Goal: Information Seeking & Learning: Learn about a topic

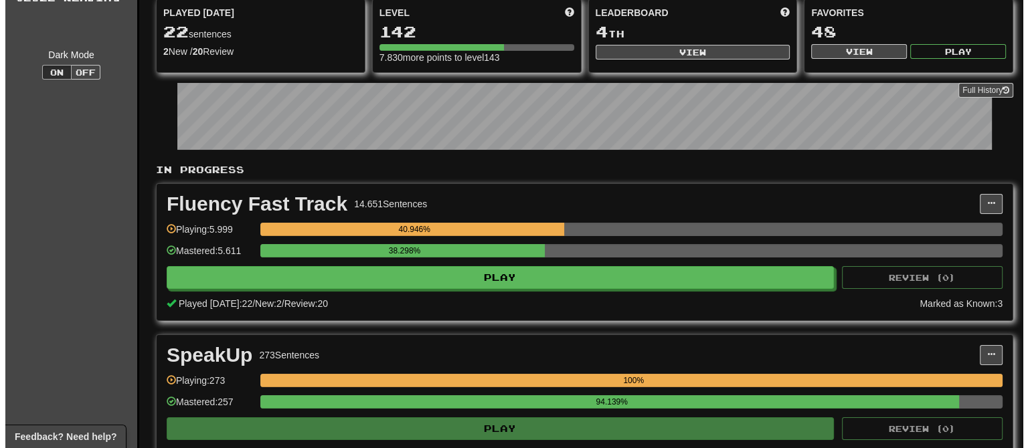
scroll to position [134, 0]
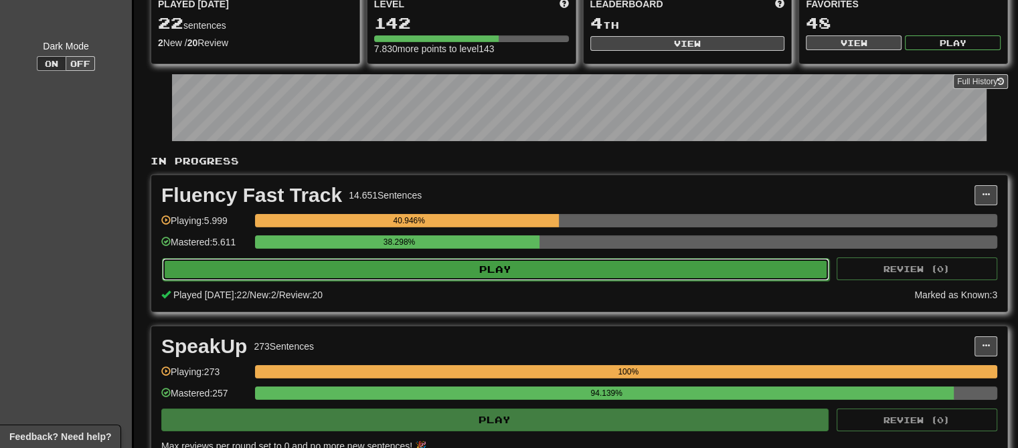
click at [388, 270] on button "Play" at bounding box center [495, 269] width 667 height 23
select select "**"
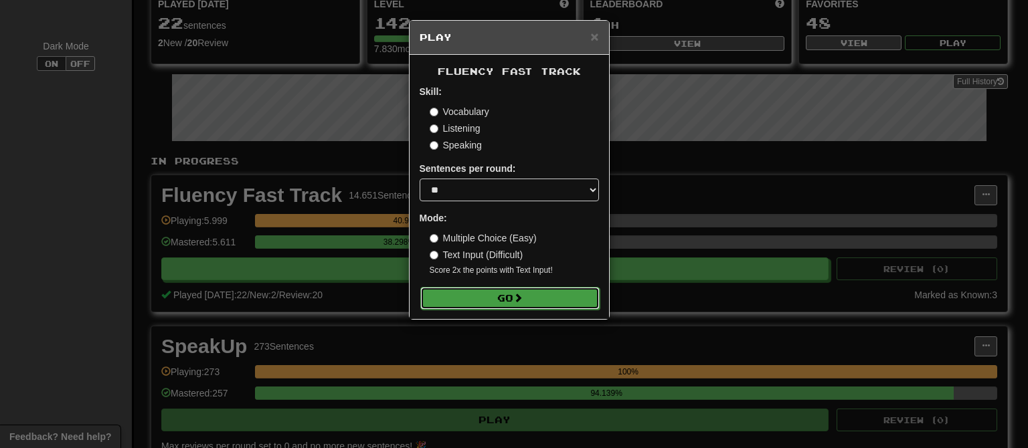
click at [473, 297] on button "Go" at bounding box center [509, 298] width 179 height 23
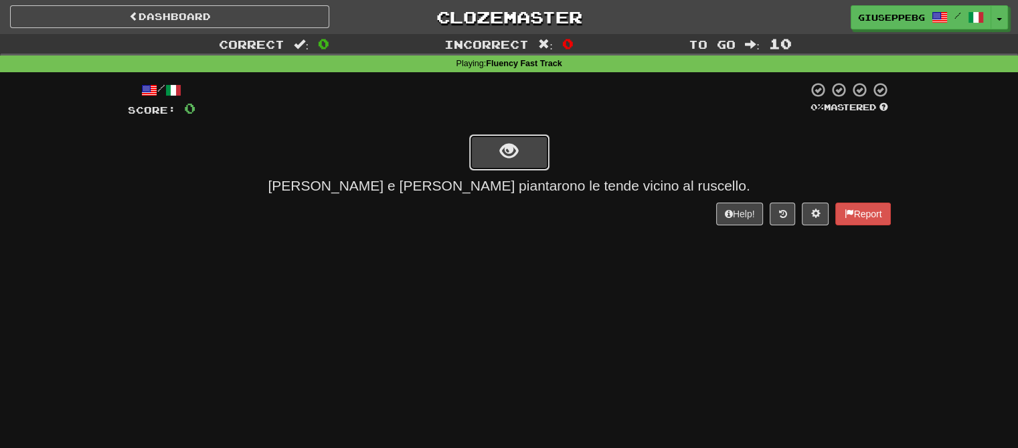
click at [532, 142] on button "show sentence" at bounding box center [509, 153] width 80 height 36
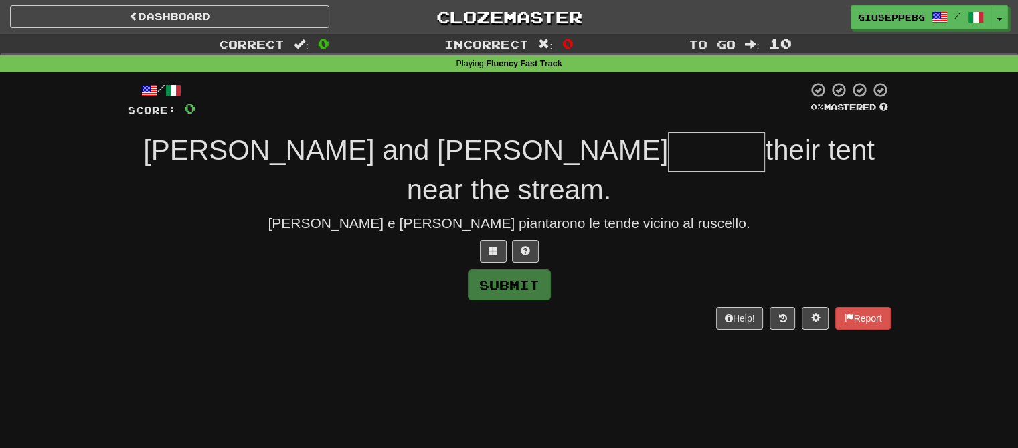
click at [668, 153] on input "text" at bounding box center [716, 152] width 97 height 39
click at [531, 240] on button at bounding box center [525, 251] width 27 height 23
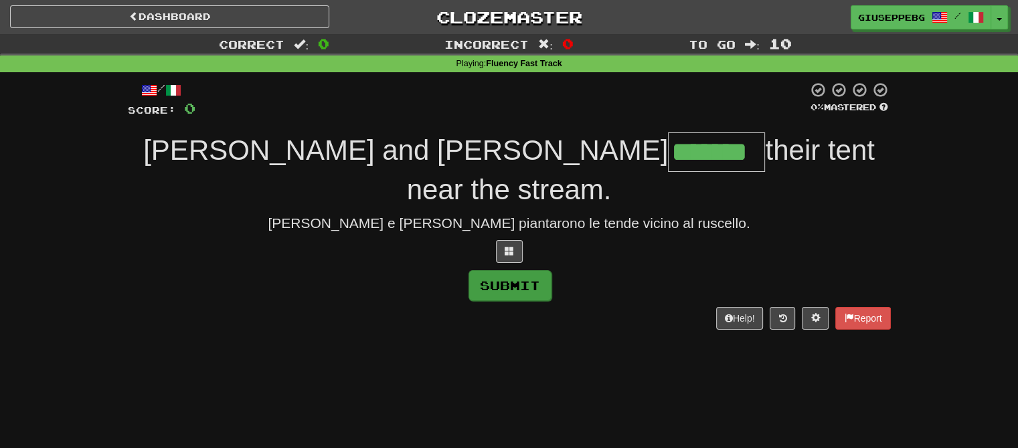
type input "*******"
click at [519, 270] on button "Submit" at bounding box center [510, 285] width 83 height 31
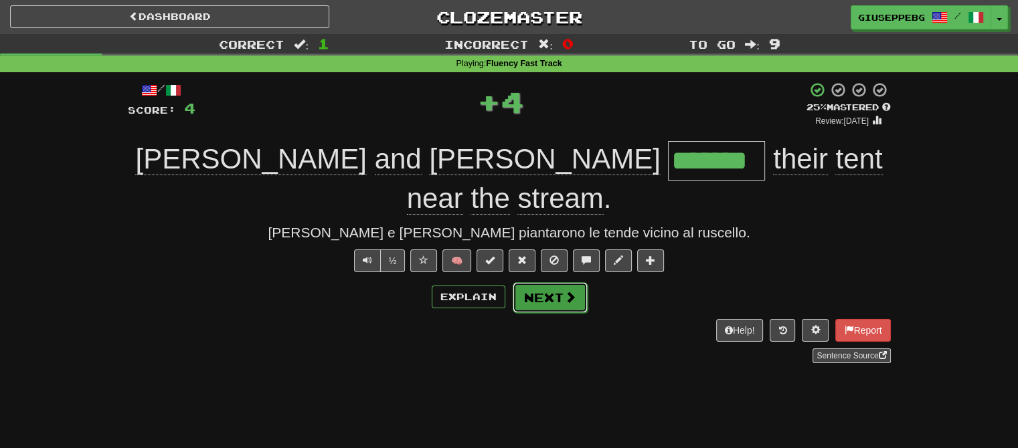
drag, startPoint x: 536, startPoint y: 249, endPoint x: 415, endPoint y: 225, distance: 122.9
click at [536, 282] on button "Next" at bounding box center [549, 297] width 75 height 31
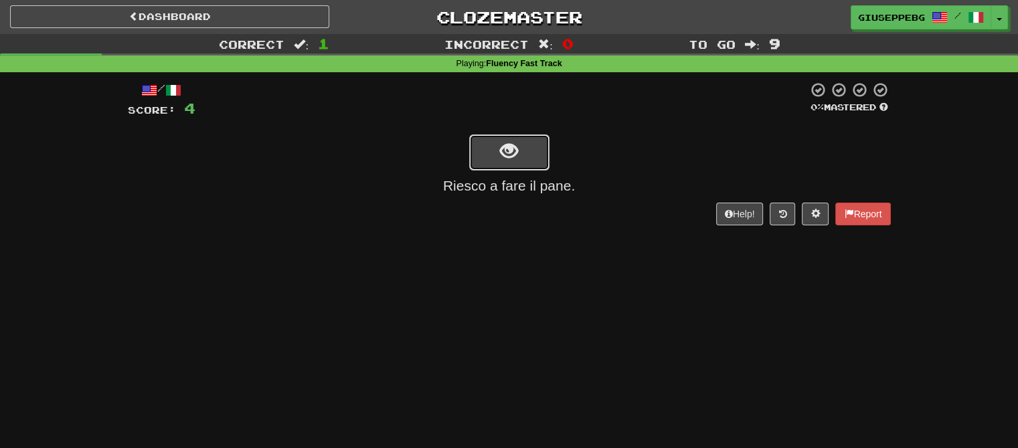
click at [540, 147] on button "show sentence" at bounding box center [509, 153] width 80 height 36
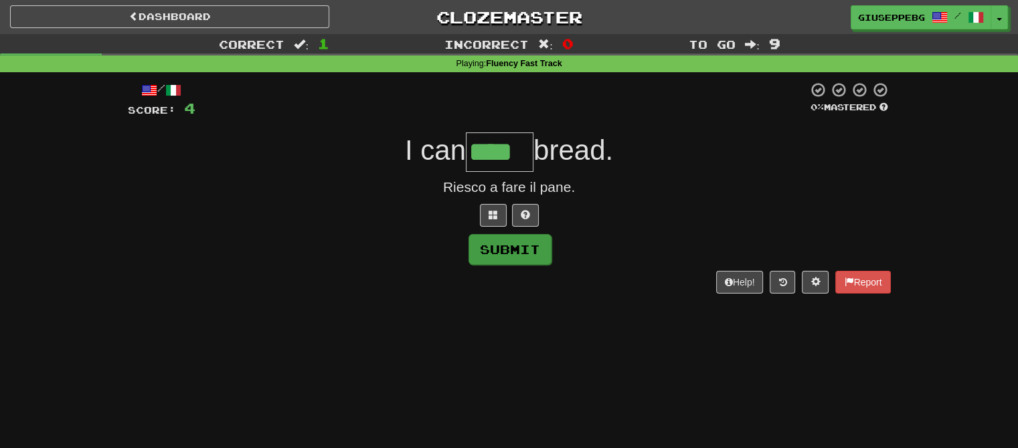
type input "****"
click at [506, 249] on button "Submit" at bounding box center [510, 249] width 83 height 31
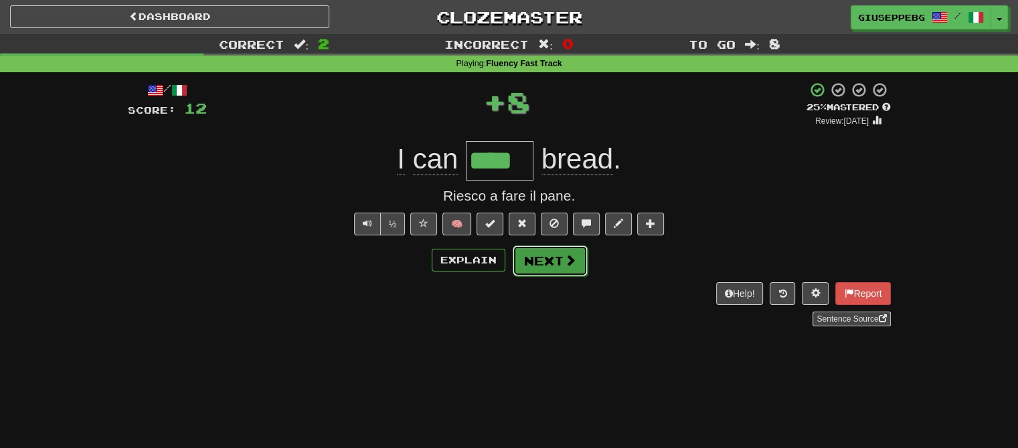
drag, startPoint x: 542, startPoint y: 254, endPoint x: 521, endPoint y: 248, distance: 21.4
click at [542, 253] on button "Next" at bounding box center [549, 260] width 75 height 31
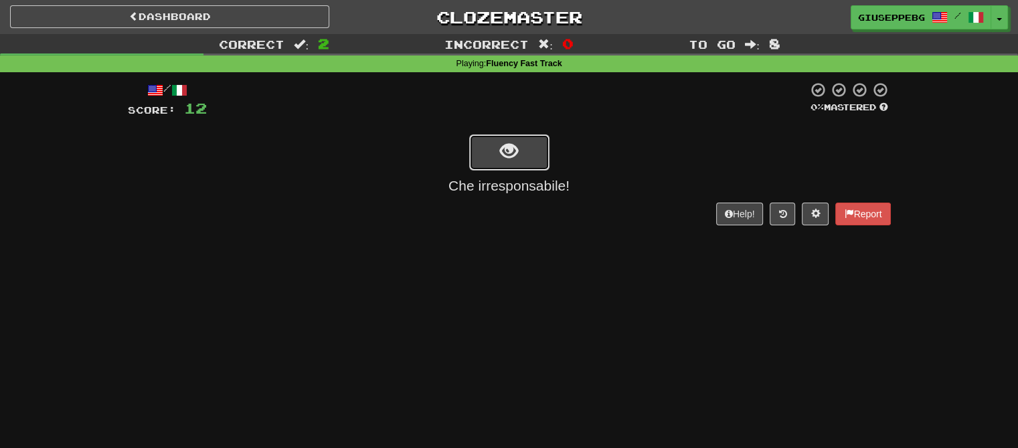
click at [536, 140] on button "show sentence" at bounding box center [509, 153] width 80 height 36
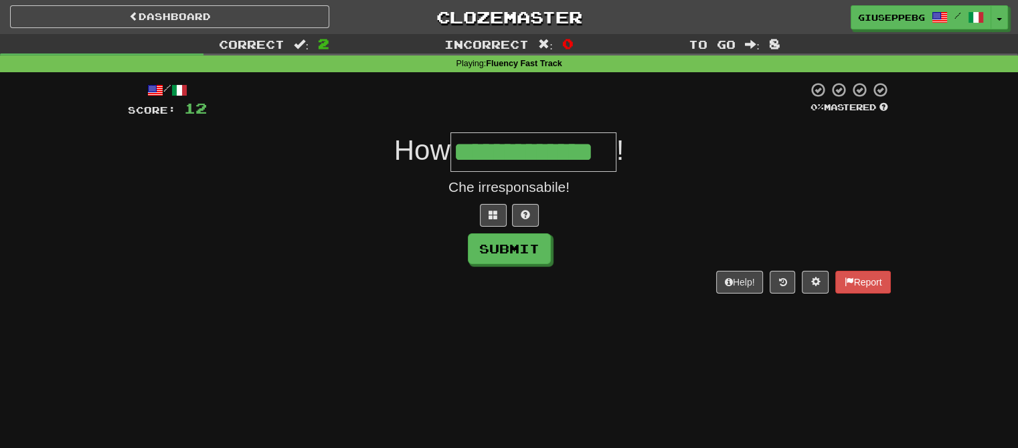
type input "**********"
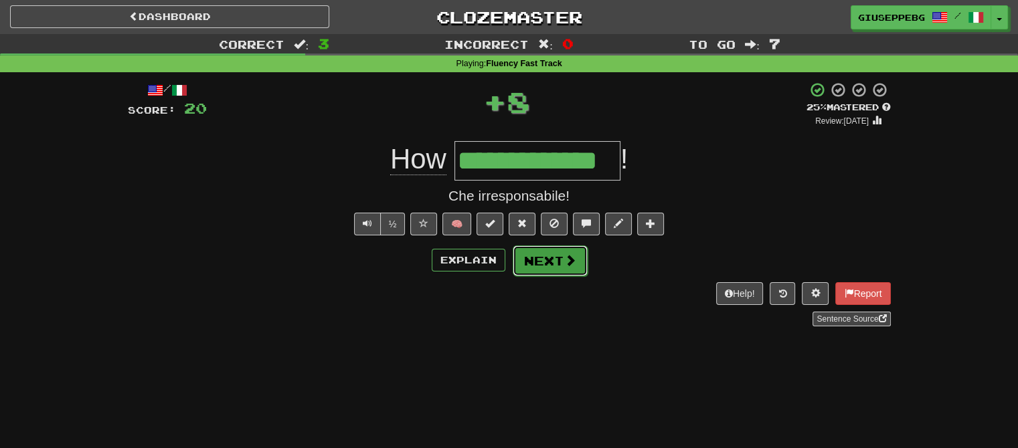
click at [546, 258] on button "Next" at bounding box center [550, 261] width 75 height 31
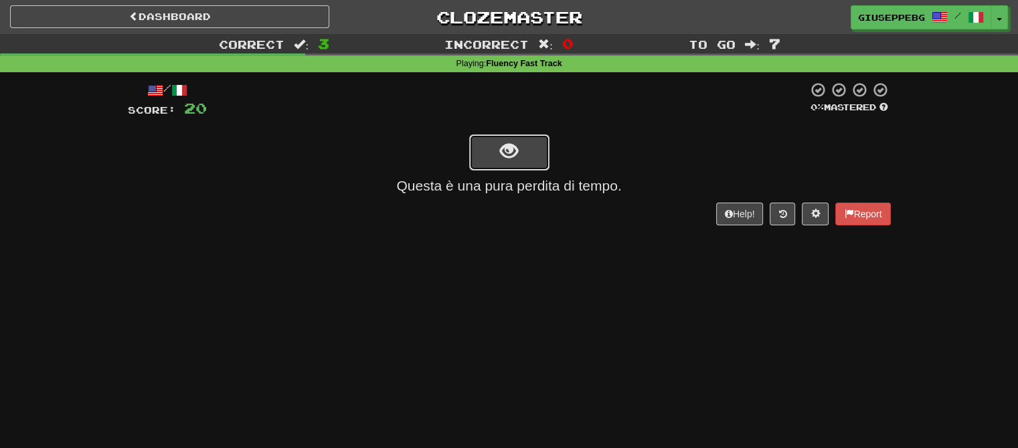
click at [534, 142] on button "show sentence" at bounding box center [509, 153] width 80 height 36
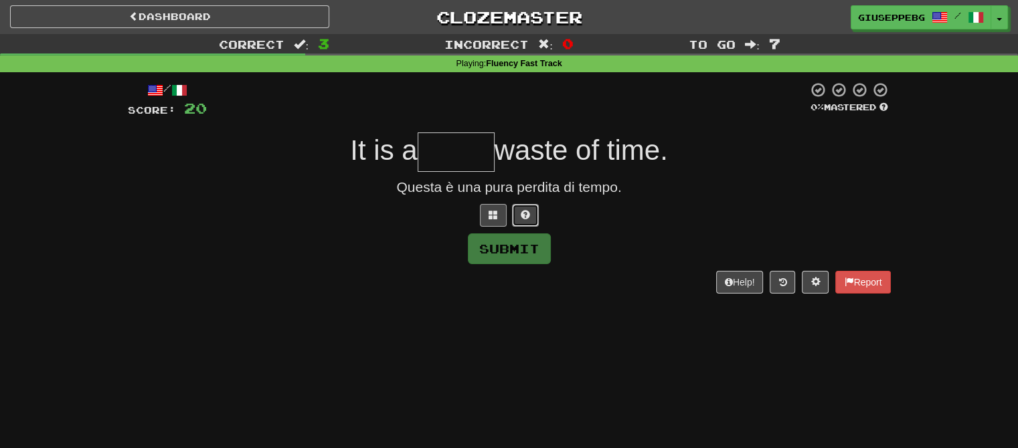
drag, startPoint x: 524, startPoint y: 209, endPoint x: 513, endPoint y: 203, distance: 12.0
click at [525, 210] on span at bounding box center [525, 214] width 9 height 9
click at [505, 206] on button at bounding box center [509, 215] width 27 height 23
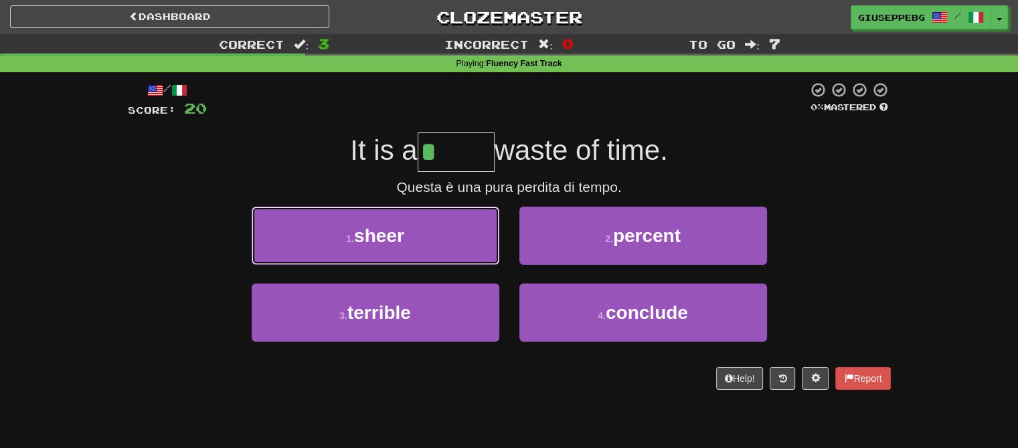
click at [380, 240] on span "sheer" at bounding box center [379, 236] width 50 height 21
type input "*****"
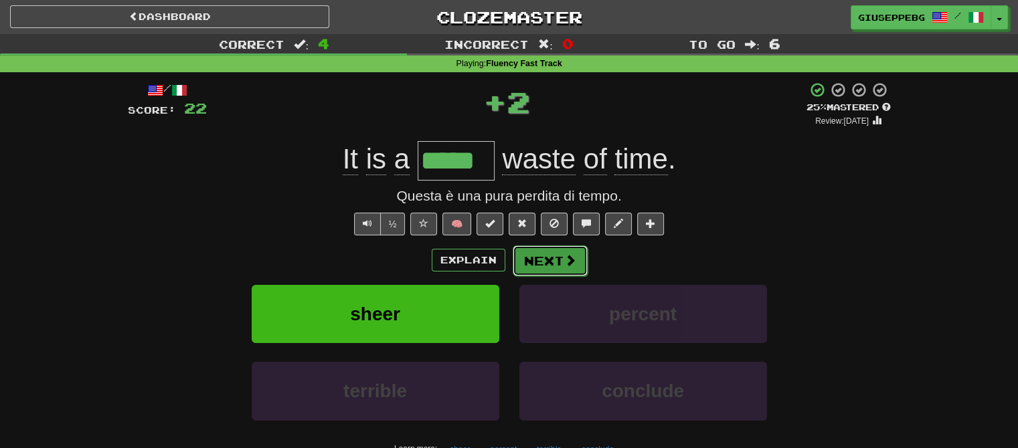
click at [557, 249] on button "Next" at bounding box center [550, 261] width 75 height 31
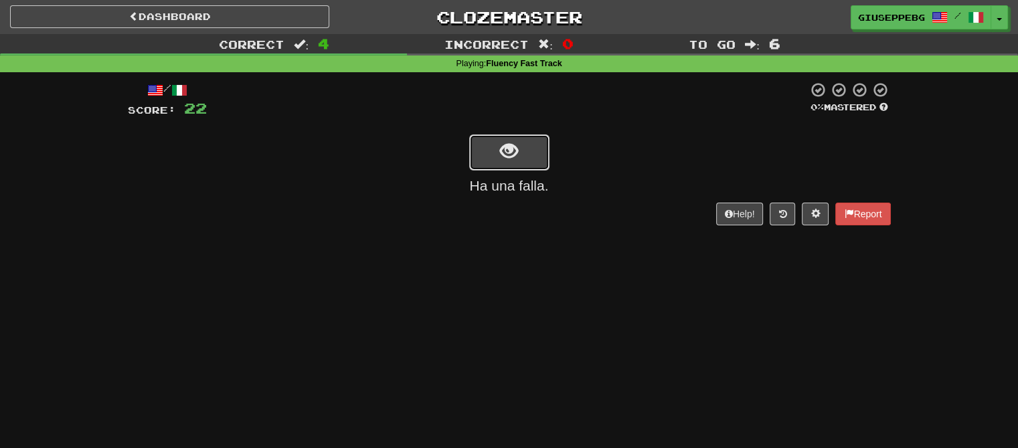
click at [541, 147] on button "show sentence" at bounding box center [509, 153] width 80 height 36
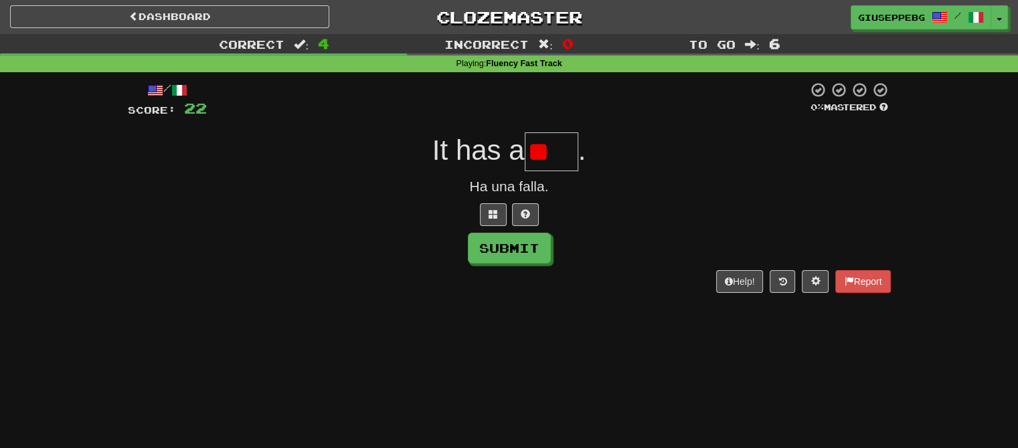
type input "*"
click at [529, 212] on span at bounding box center [525, 214] width 9 height 9
click at [517, 209] on button at bounding box center [509, 214] width 27 height 23
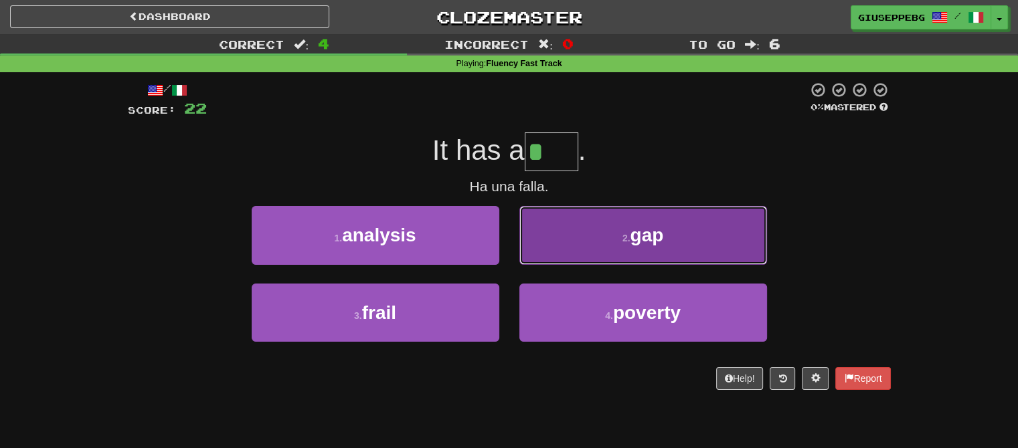
click at [596, 218] on button "2 . gap" at bounding box center [643, 235] width 248 height 58
type input "***"
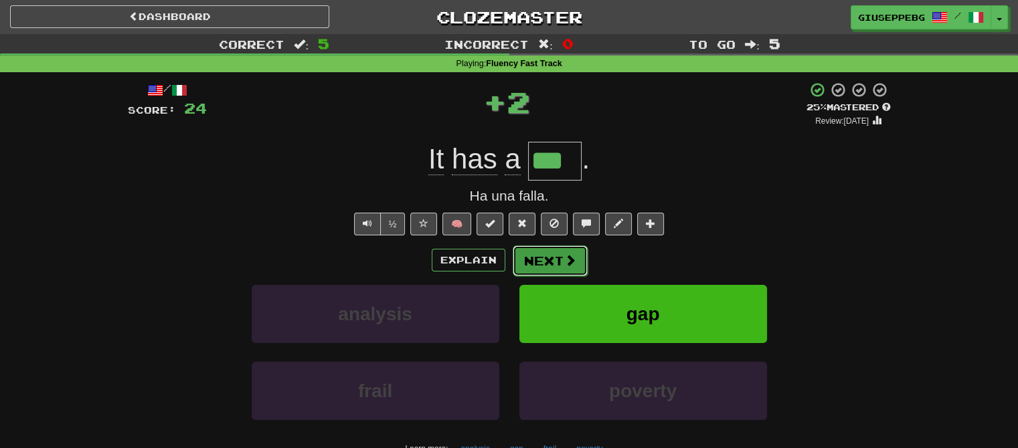
click at [572, 257] on span at bounding box center [570, 260] width 12 height 12
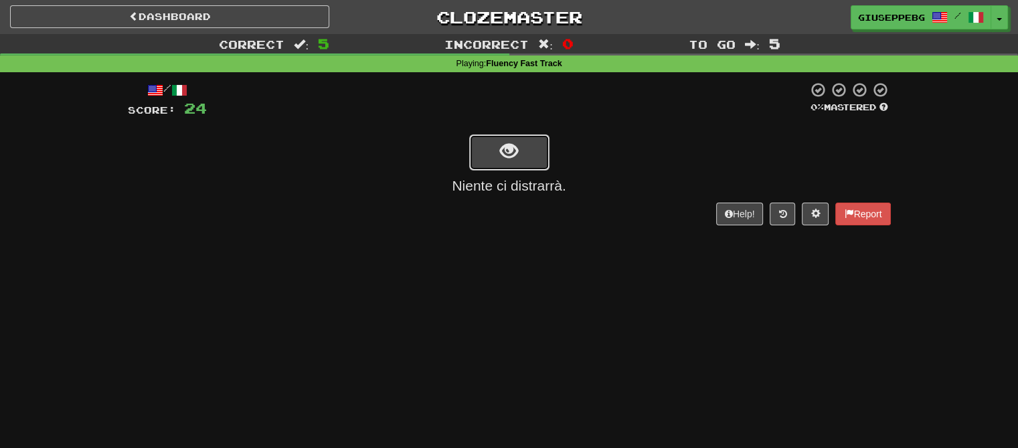
click at [540, 148] on button "show sentence" at bounding box center [509, 153] width 80 height 36
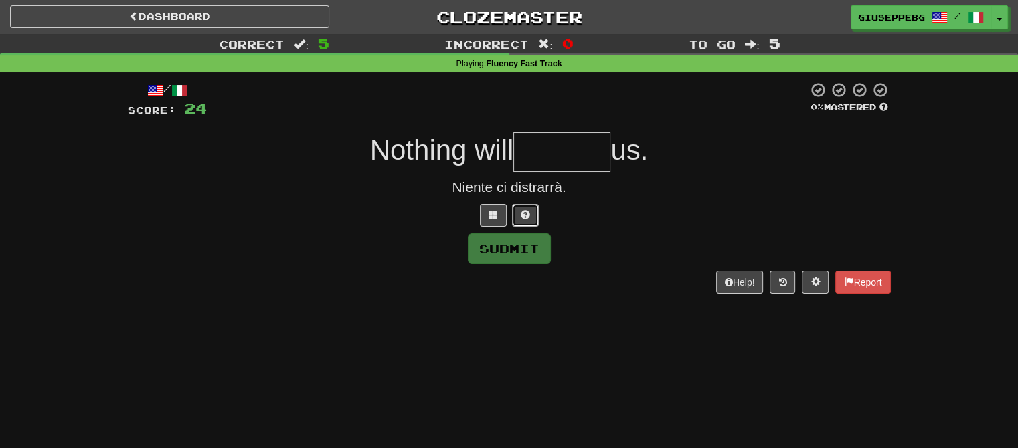
click at [529, 209] on button at bounding box center [525, 215] width 27 height 23
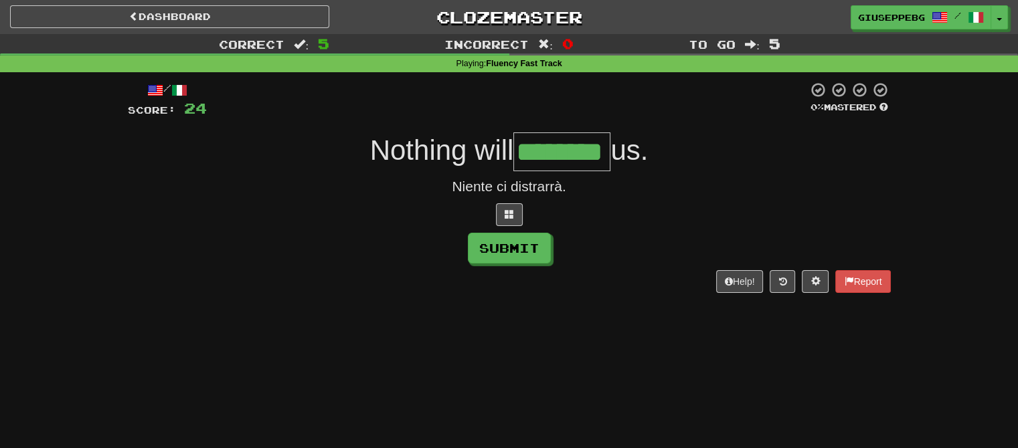
type input "********"
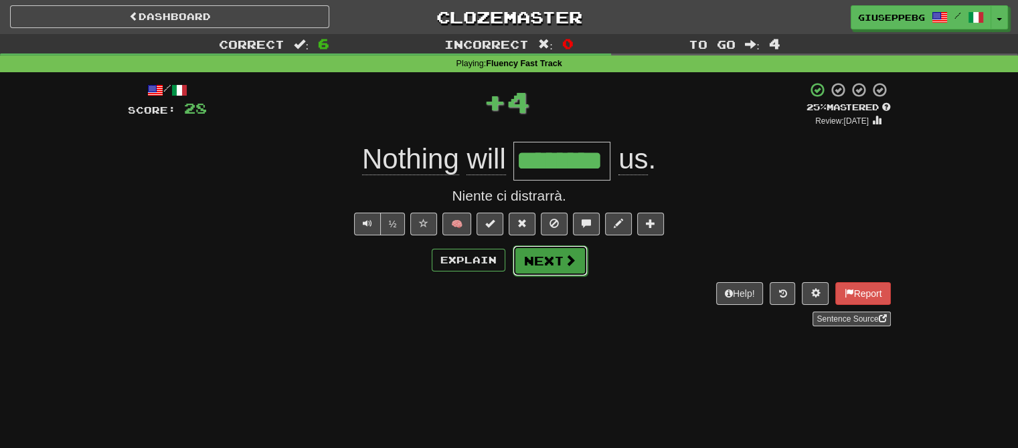
click at [560, 253] on button "Next" at bounding box center [550, 261] width 75 height 31
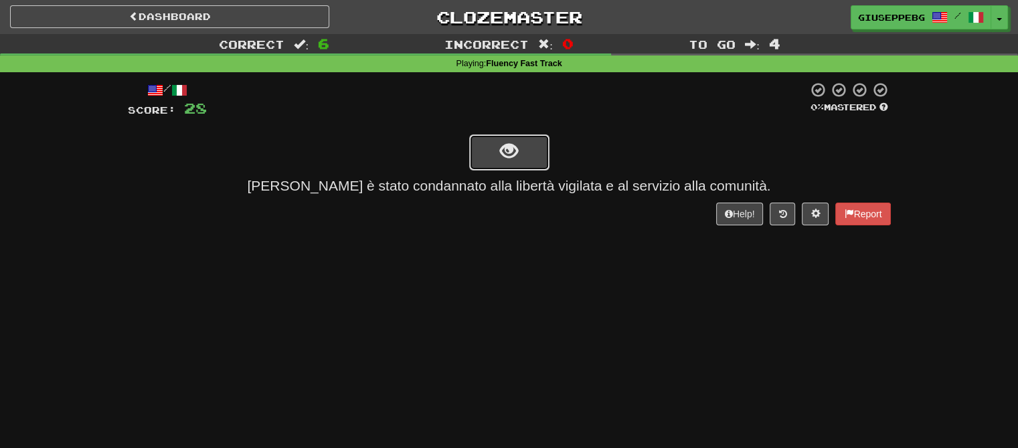
click at [538, 146] on button "show sentence" at bounding box center [509, 153] width 80 height 36
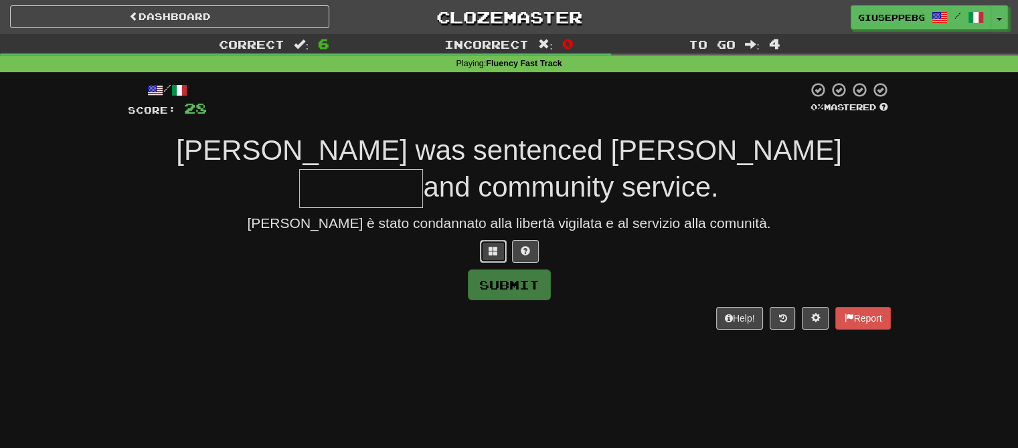
click at [498, 240] on button at bounding box center [493, 251] width 27 height 23
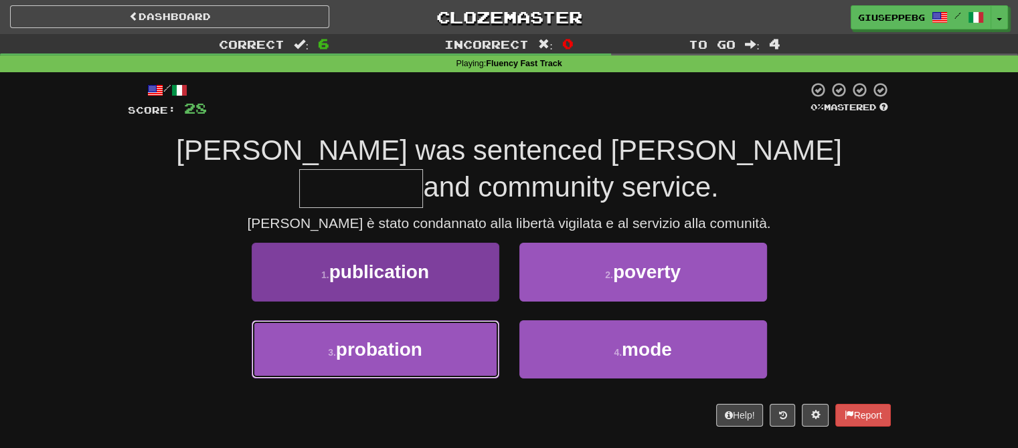
click at [367, 339] on span "probation" at bounding box center [379, 349] width 86 height 21
type input "*********"
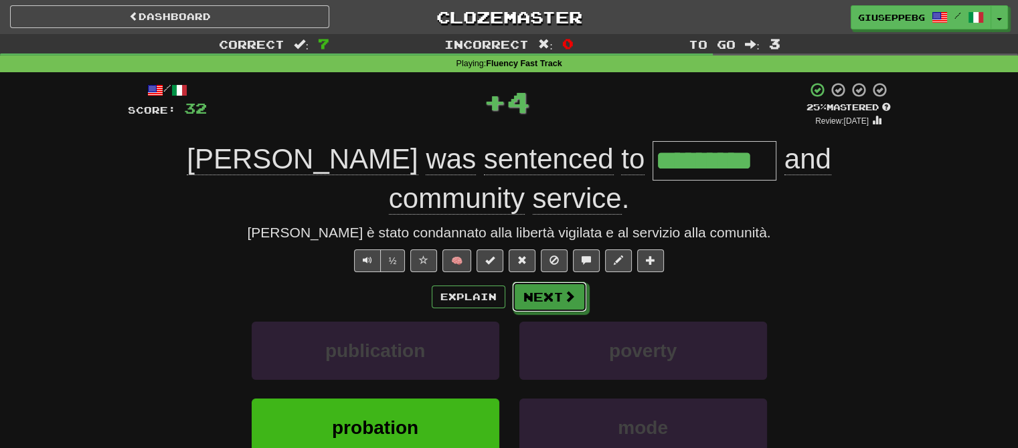
drag, startPoint x: 555, startPoint y: 251, endPoint x: 477, endPoint y: 236, distance: 79.7
click at [556, 282] on button "Next" at bounding box center [549, 297] width 75 height 31
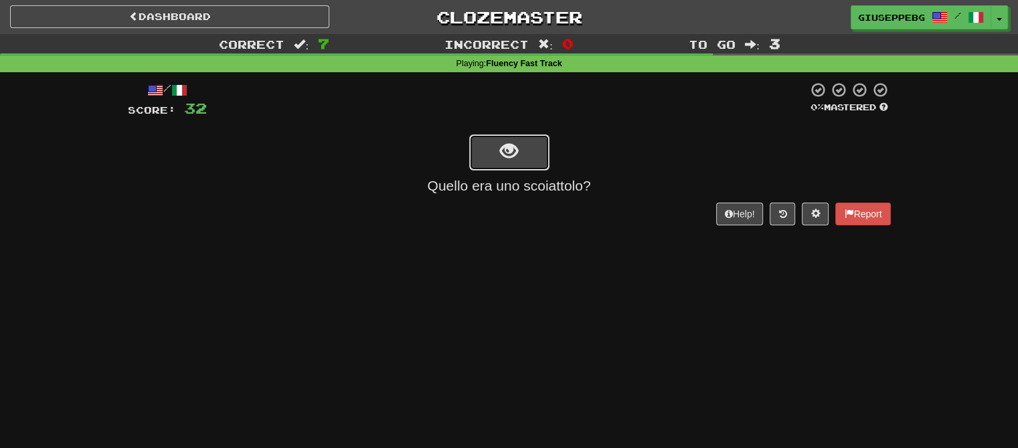
click at [535, 145] on button "show sentence" at bounding box center [509, 153] width 80 height 36
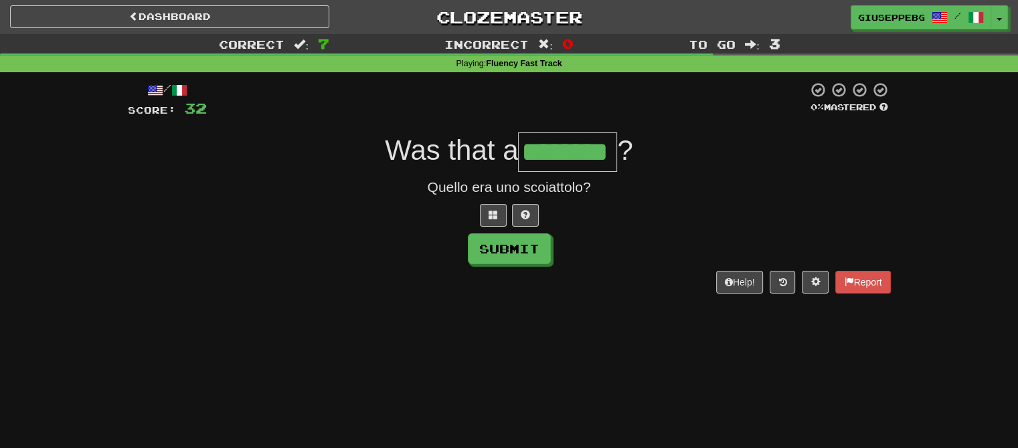
type input "********"
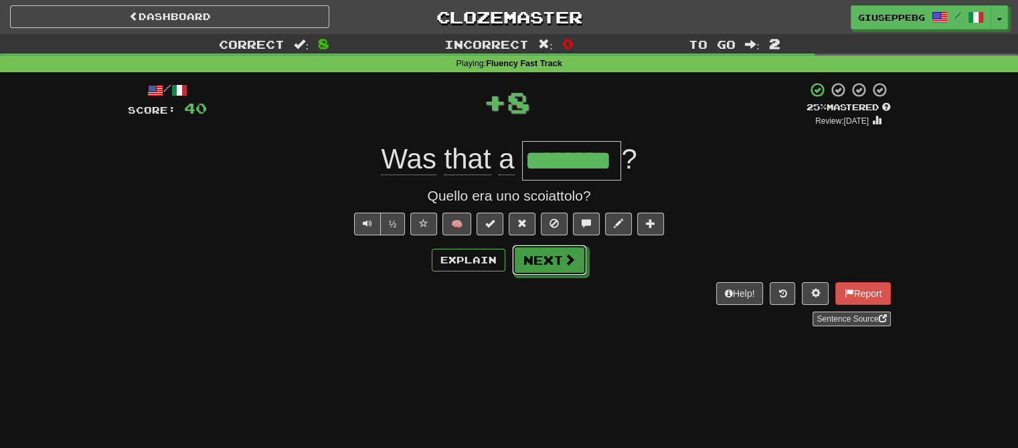
drag, startPoint x: 562, startPoint y: 264, endPoint x: 540, endPoint y: 258, distance: 23.5
click at [562, 264] on button "Next" at bounding box center [549, 260] width 75 height 31
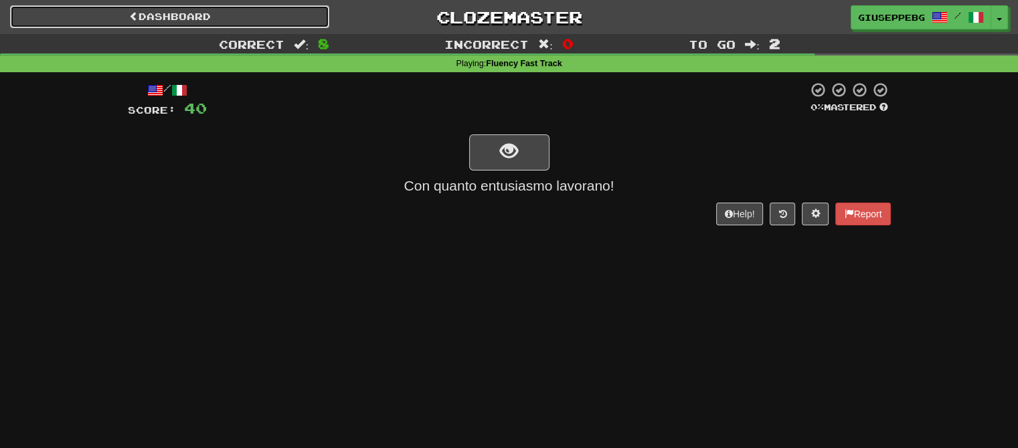
click at [210, 11] on link "Dashboard" at bounding box center [169, 16] width 319 height 23
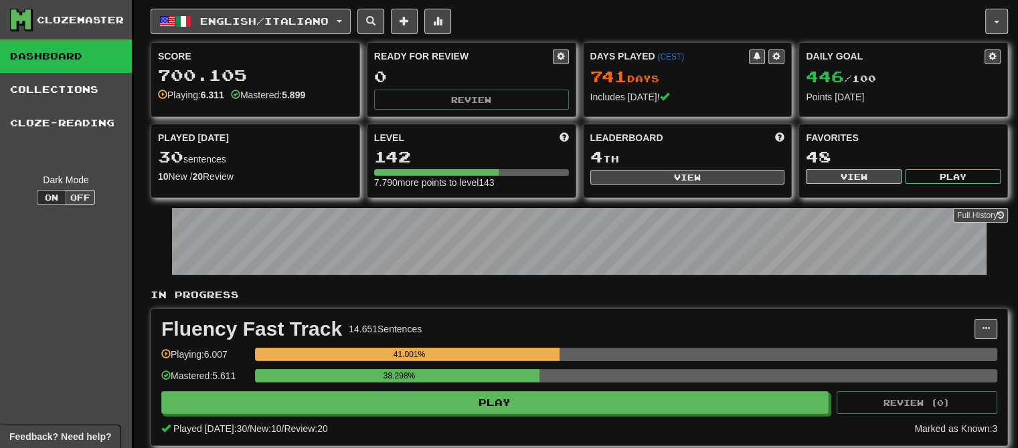
click at [667, 166] on div "Leaderboard 4 th View" at bounding box center [688, 159] width 208 height 68
click at [656, 176] on button "View" at bounding box center [687, 177] width 195 height 15
select select "**********"
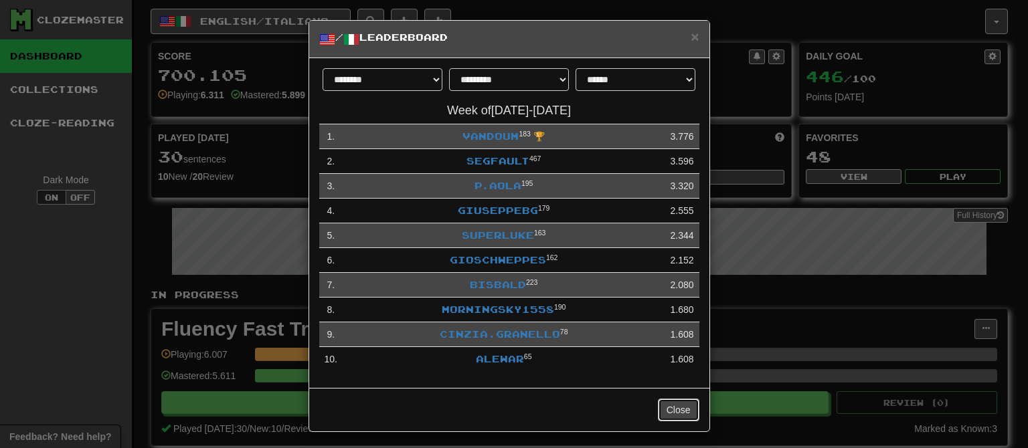
click at [660, 402] on button "Close" at bounding box center [679, 410] width 42 height 23
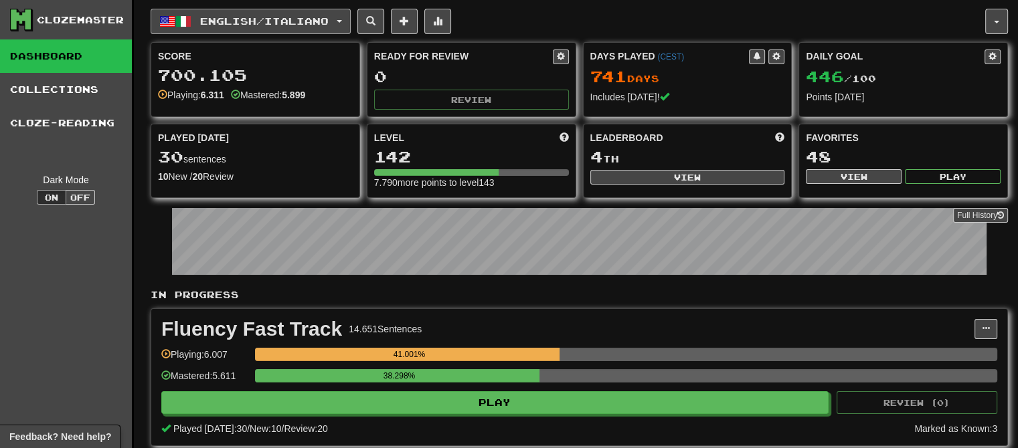
click at [339, 12] on button "English / Italiano" at bounding box center [251, 21] width 200 height 25
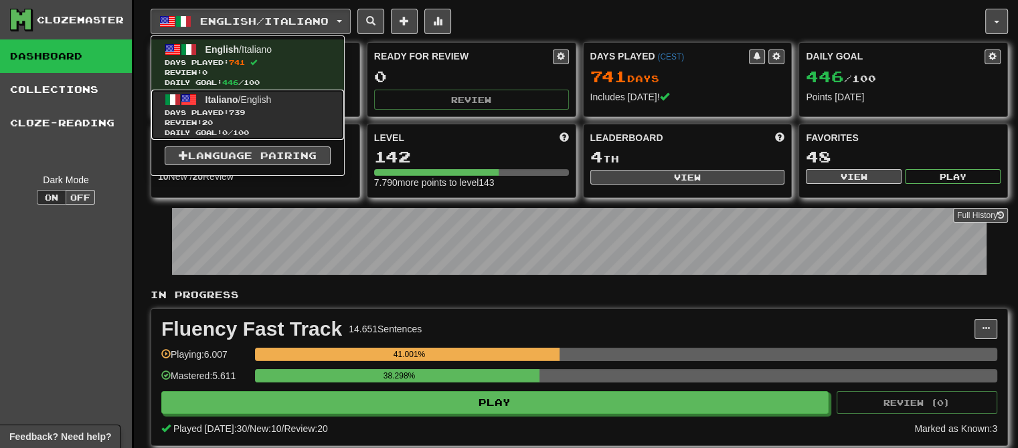
click at [237, 108] on span "739" at bounding box center [237, 112] width 16 height 8
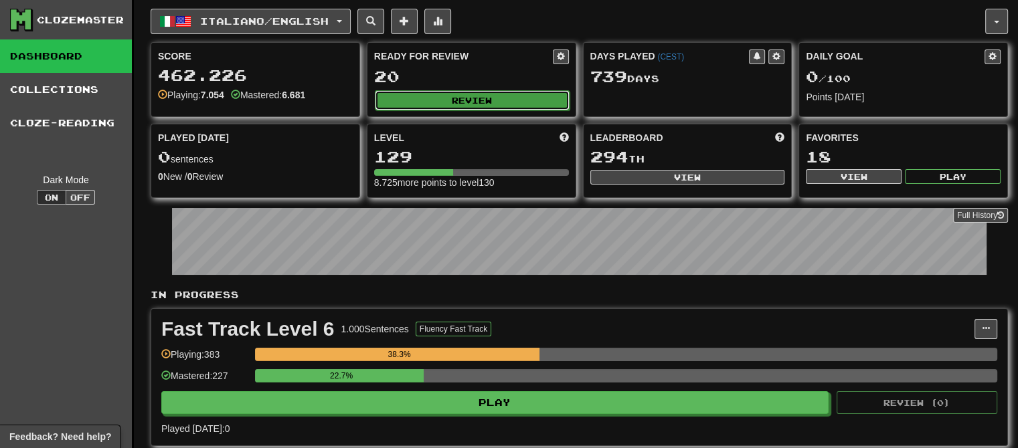
click at [451, 95] on button "Review" at bounding box center [472, 100] width 195 height 20
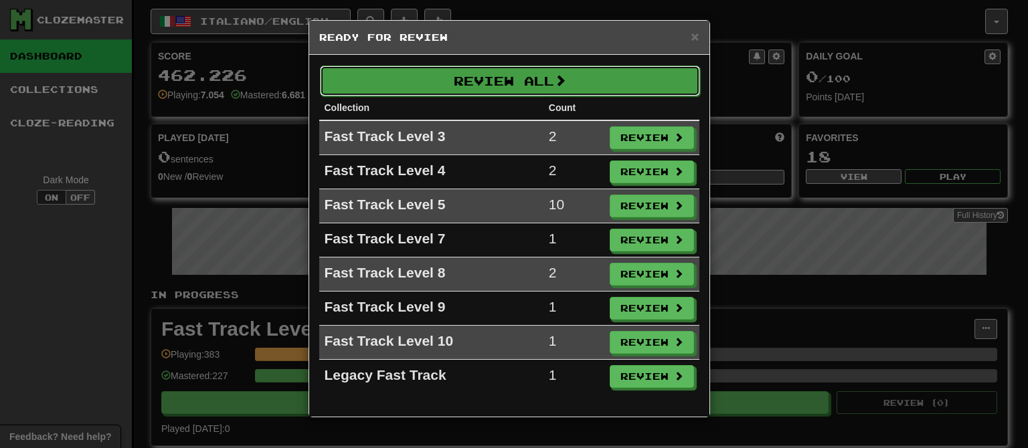
click at [444, 78] on button "Review All" at bounding box center [510, 81] width 380 height 31
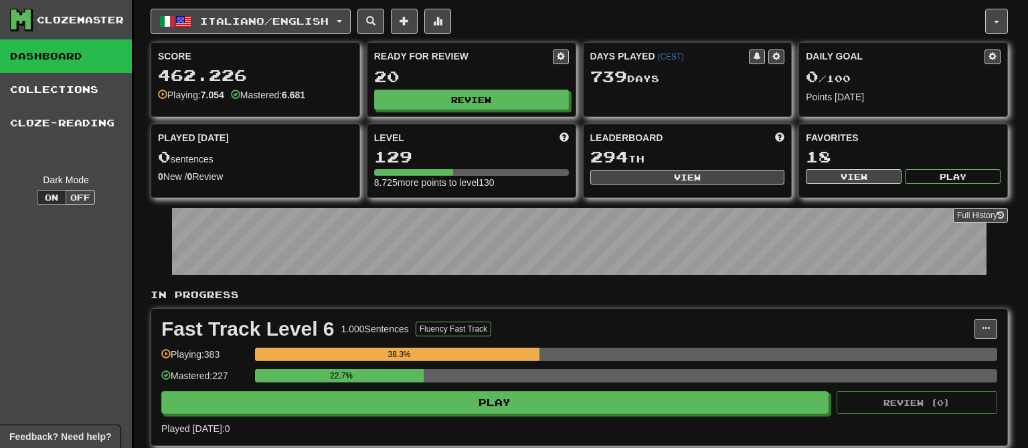
select select "**"
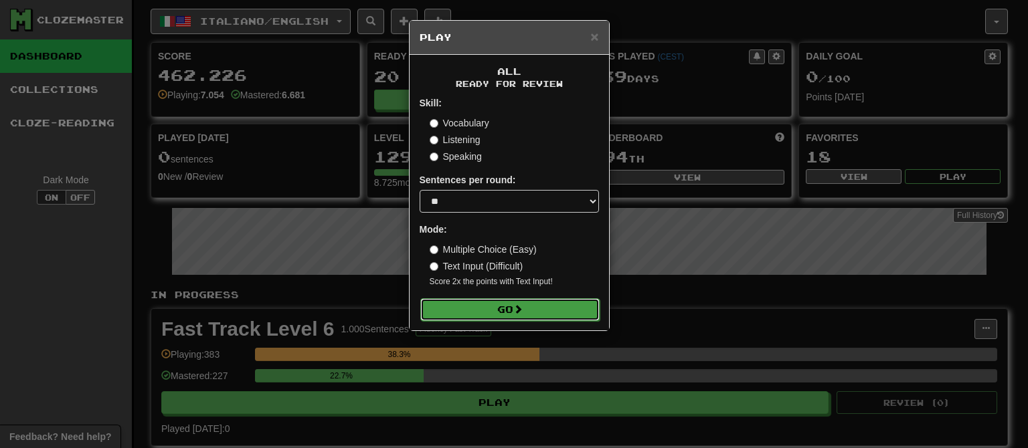
click at [505, 308] on button "Go" at bounding box center [509, 310] width 179 height 23
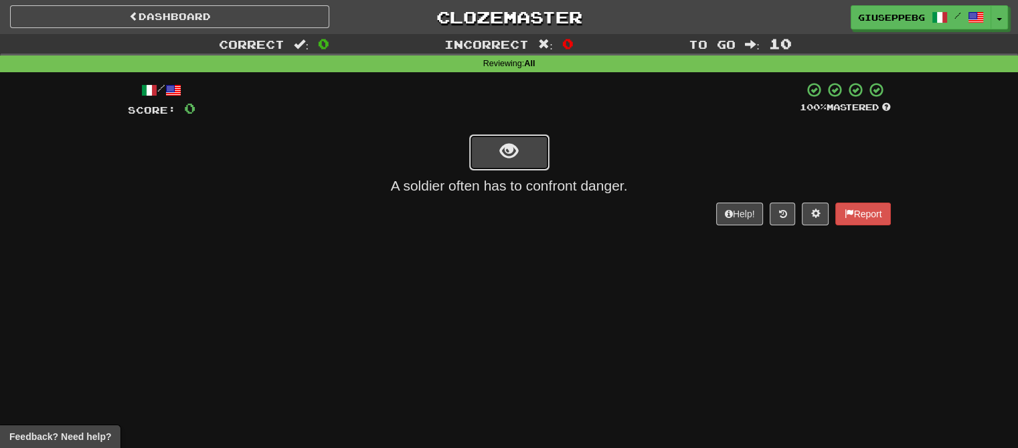
click at [536, 144] on button "show sentence" at bounding box center [509, 153] width 80 height 36
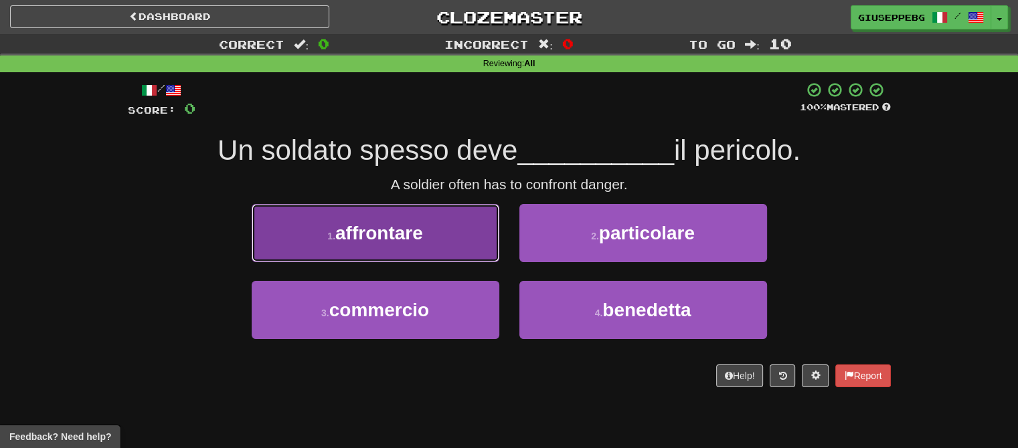
click at [453, 230] on button "1 . affrontare" at bounding box center [376, 233] width 248 height 58
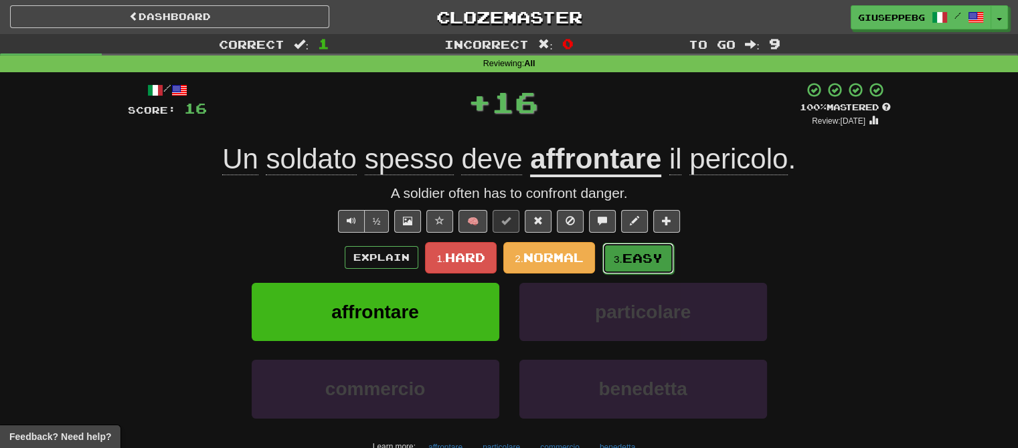
click at [640, 246] on button "3. Easy" at bounding box center [638, 258] width 72 height 31
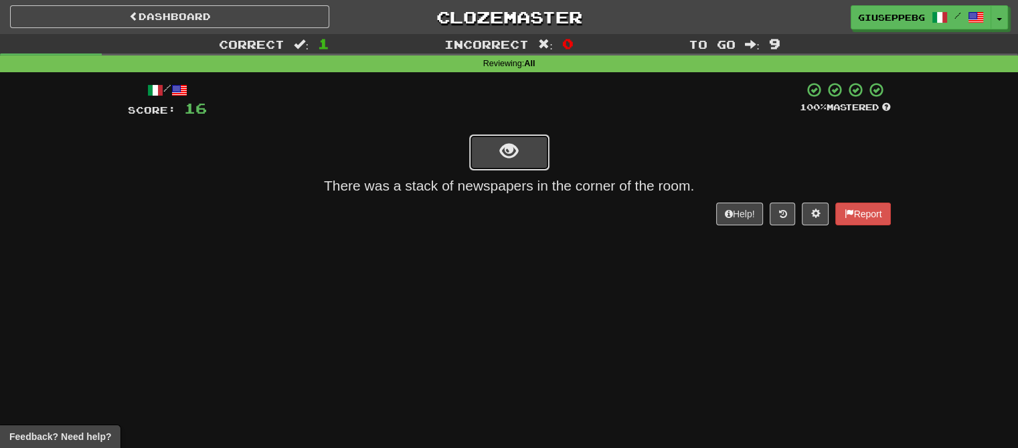
click at [530, 142] on button "show sentence" at bounding box center [509, 153] width 80 height 36
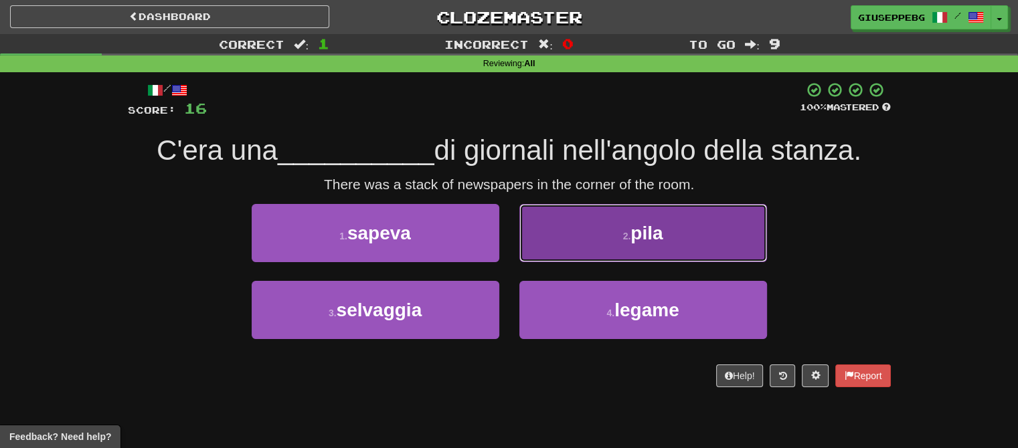
click at [655, 230] on span "pila" at bounding box center [647, 233] width 32 height 21
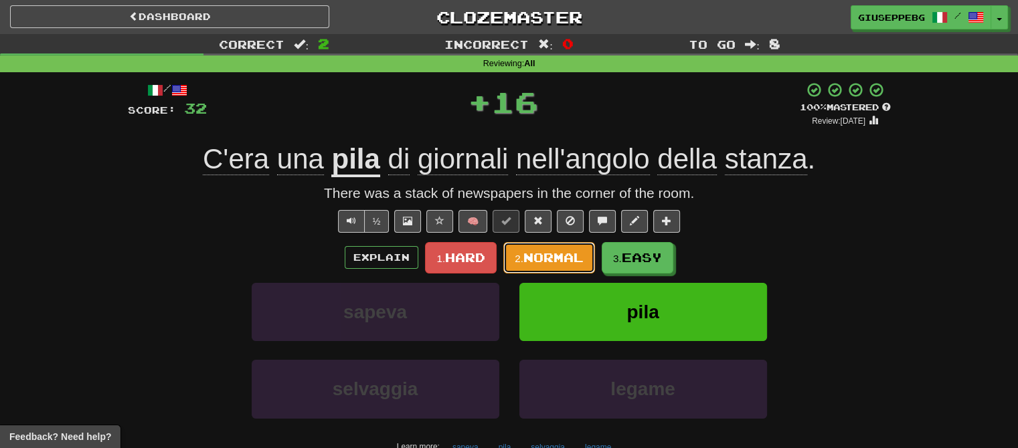
click at [539, 260] on span "Normal" at bounding box center [553, 257] width 60 height 15
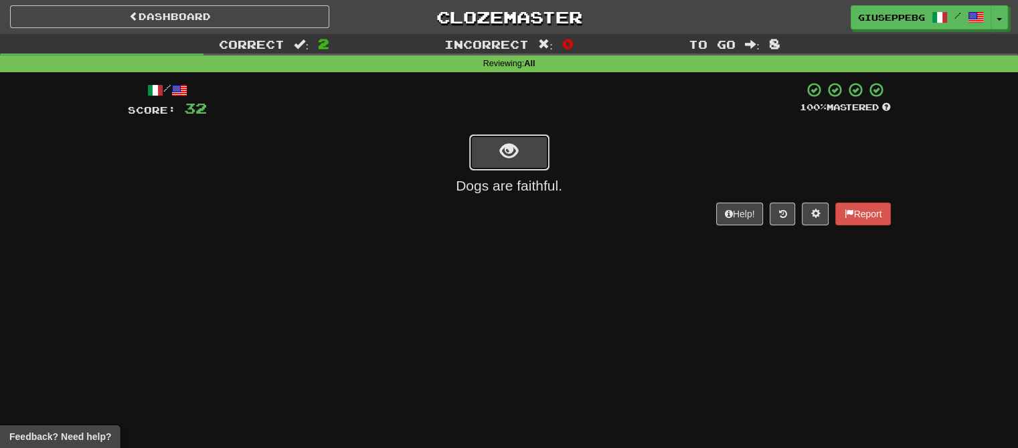
click at [541, 142] on button "show sentence" at bounding box center [509, 153] width 80 height 36
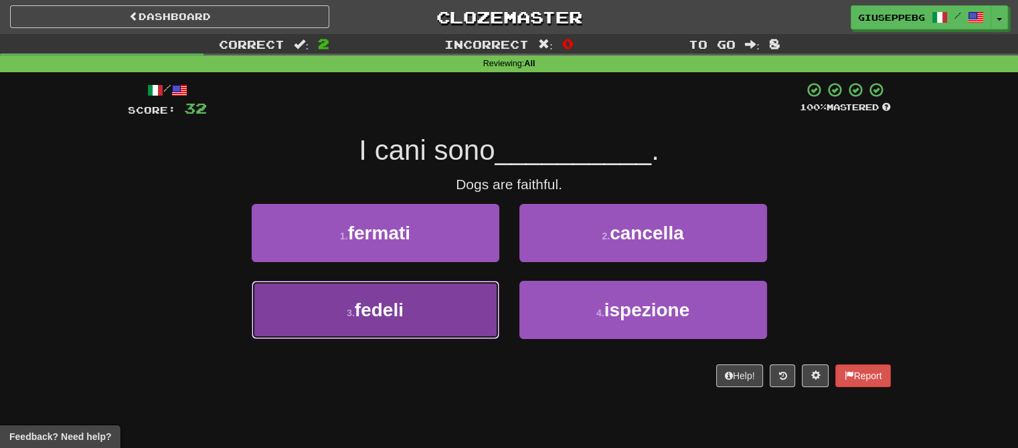
click at [413, 307] on button "3 . fedeli" at bounding box center [376, 310] width 248 height 58
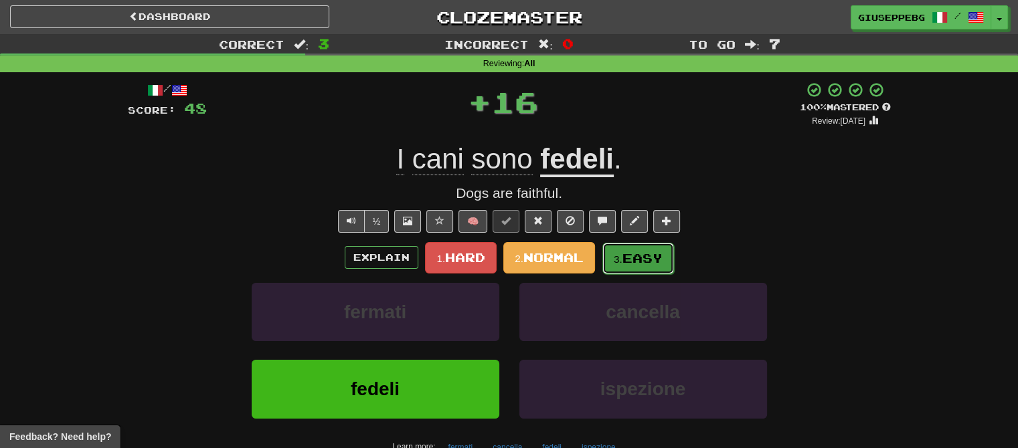
click at [645, 252] on span "Easy" at bounding box center [643, 258] width 40 height 15
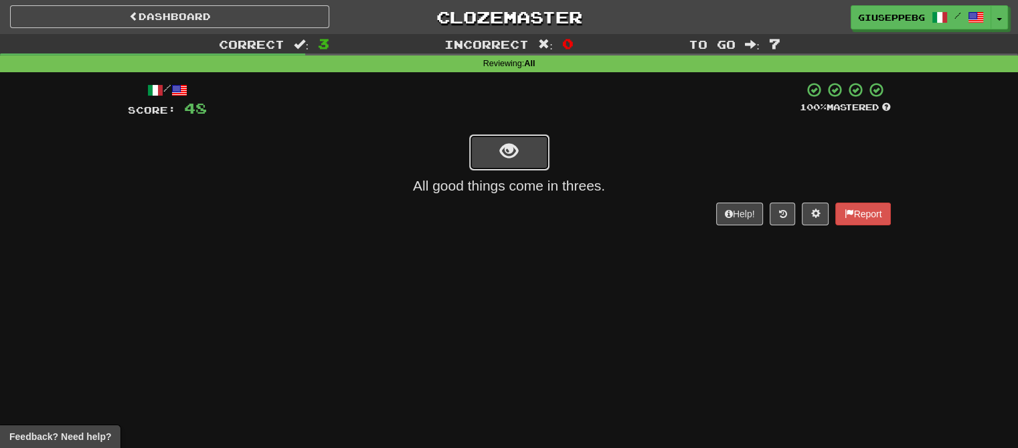
click at [540, 148] on button "show sentence" at bounding box center [509, 153] width 80 height 36
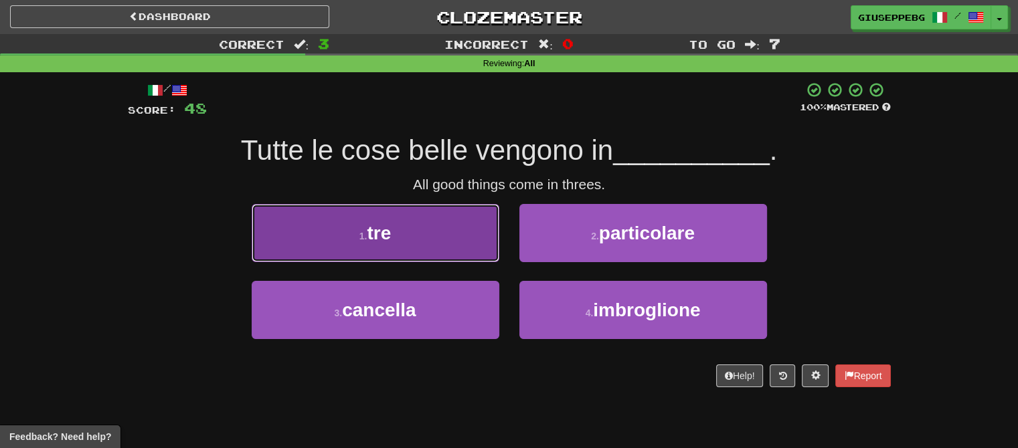
click at [396, 222] on button "1 . tre" at bounding box center [376, 233] width 248 height 58
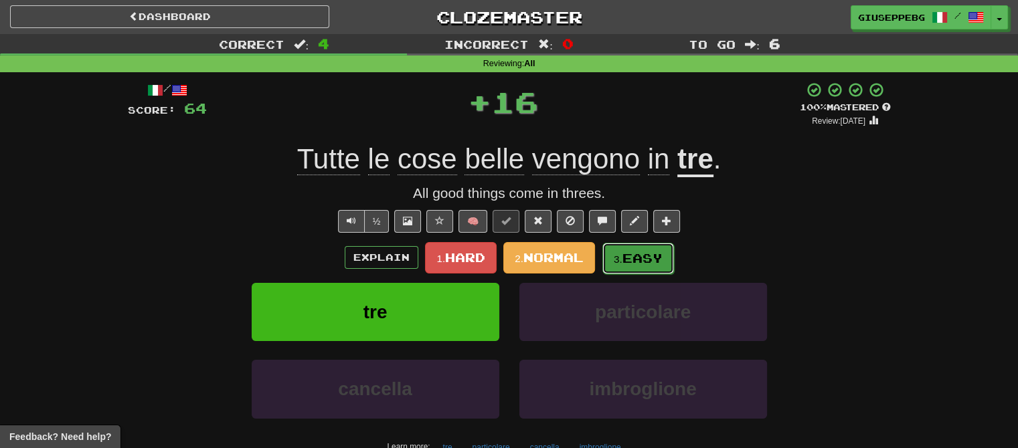
click at [638, 251] on span "Easy" at bounding box center [643, 258] width 40 height 15
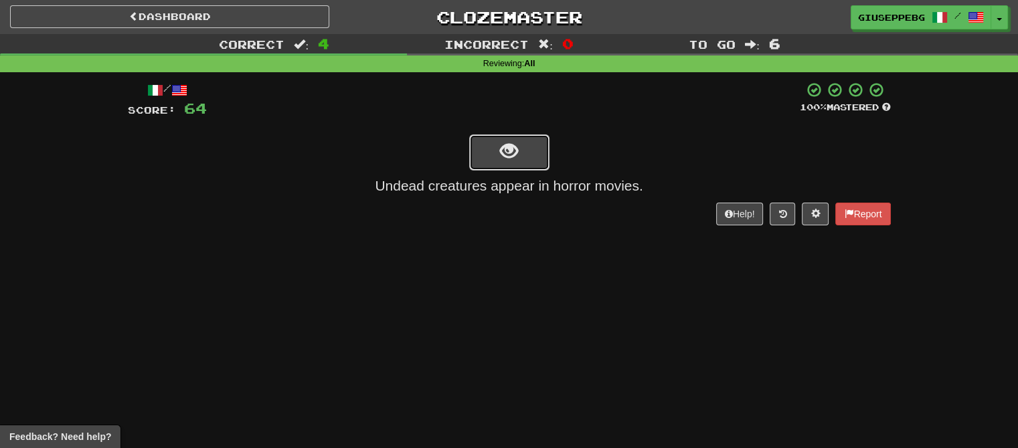
click at [544, 151] on button "show sentence" at bounding box center [509, 153] width 80 height 36
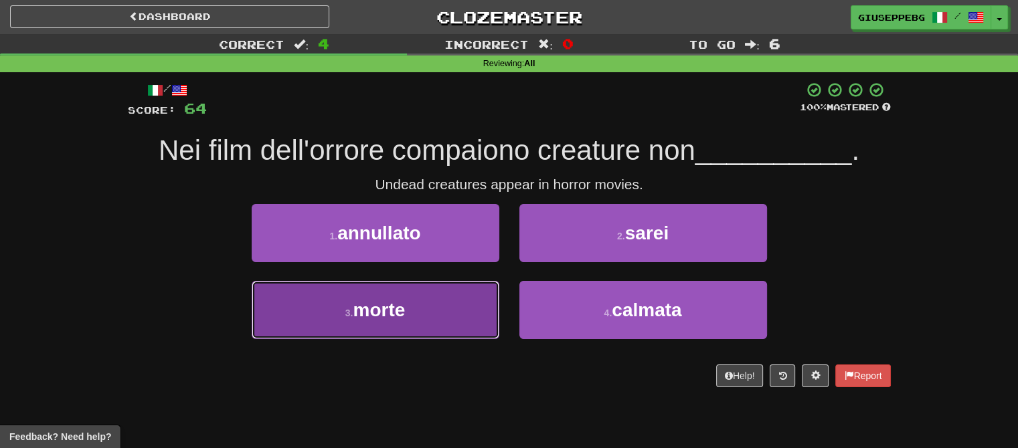
click at [439, 300] on button "3 . morte" at bounding box center [376, 310] width 248 height 58
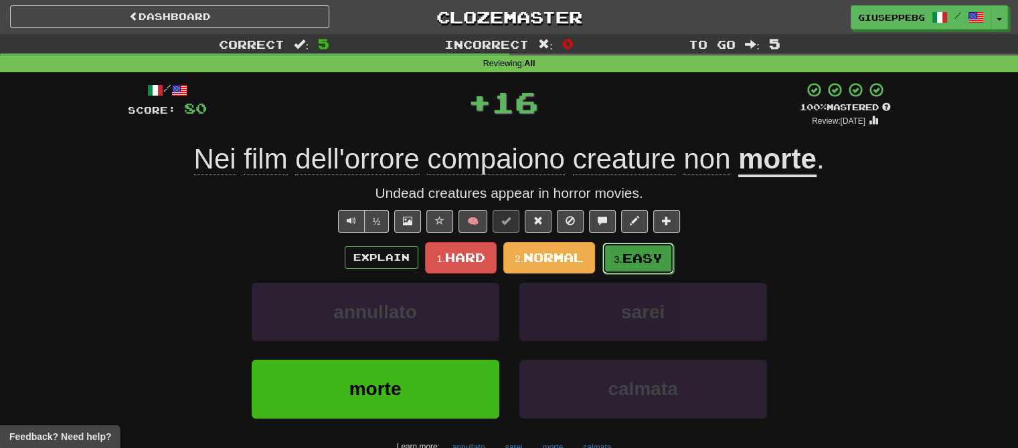
click at [651, 260] on span "Easy" at bounding box center [643, 258] width 40 height 15
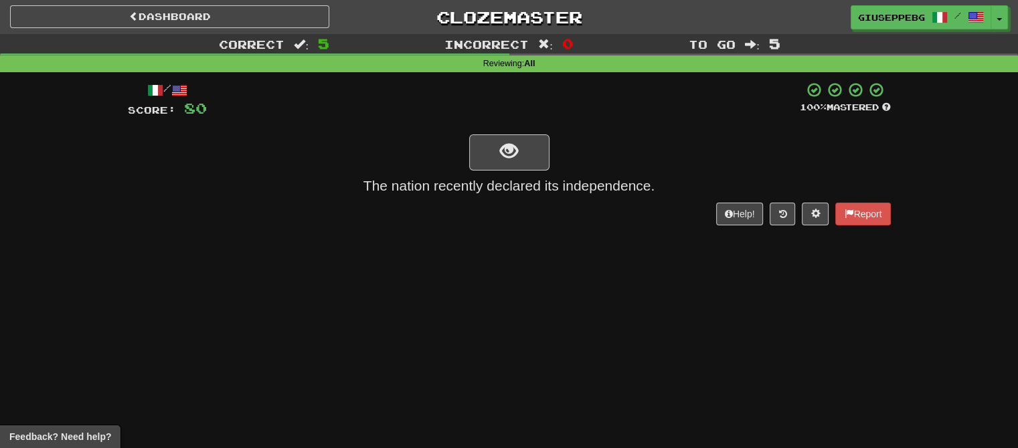
click at [550, 148] on div at bounding box center [509, 152] width 763 height 38
click at [542, 154] on button "show sentence" at bounding box center [509, 153] width 80 height 36
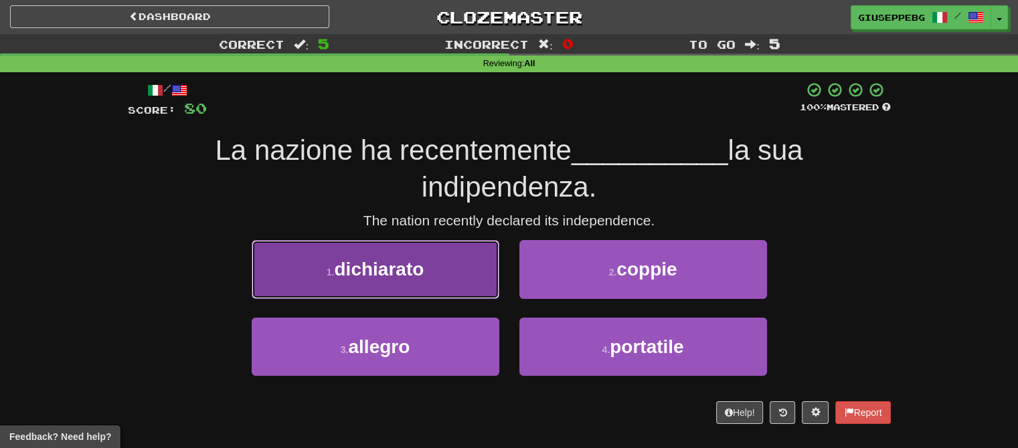
click at [374, 265] on span "dichiarato" at bounding box center [379, 269] width 90 height 21
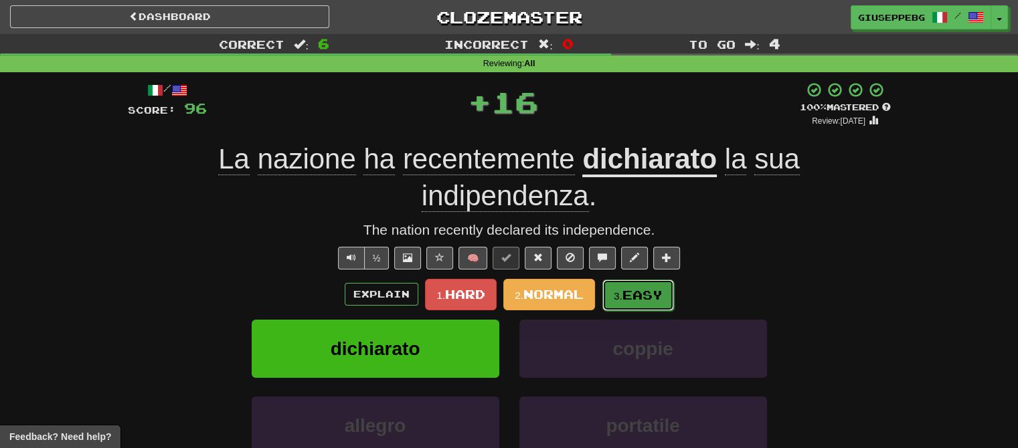
drag, startPoint x: 644, startPoint y: 292, endPoint x: 461, endPoint y: 247, distance: 188.2
click at [644, 292] on span "Easy" at bounding box center [642, 294] width 40 height 15
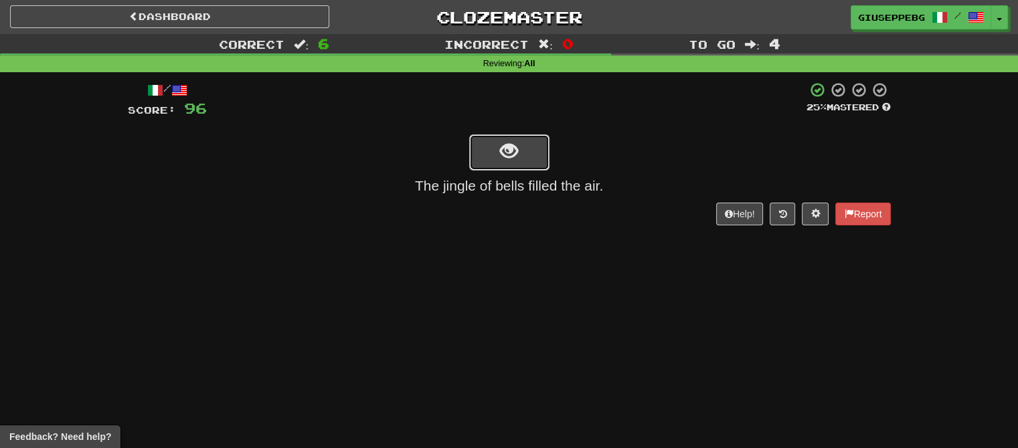
click at [530, 150] on button "show sentence" at bounding box center [509, 153] width 80 height 36
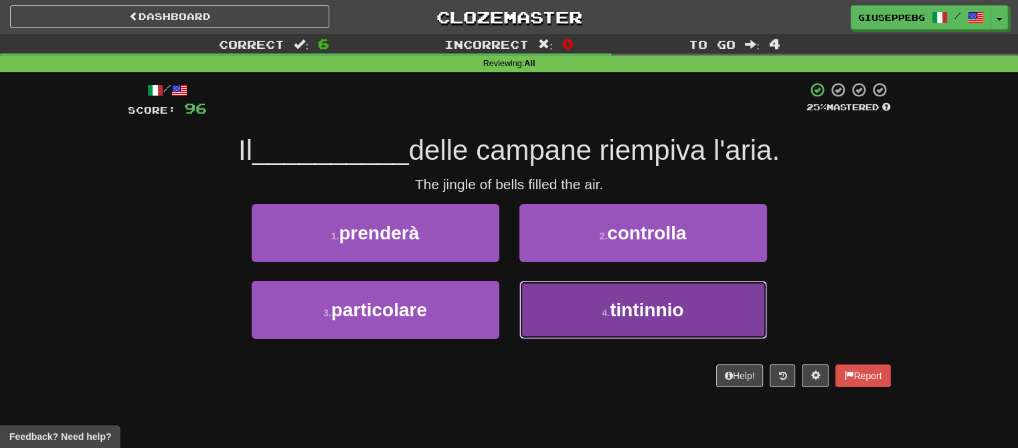
click at [624, 306] on span "tintinnio" at bounding box center [647, 310] width 74 height 21
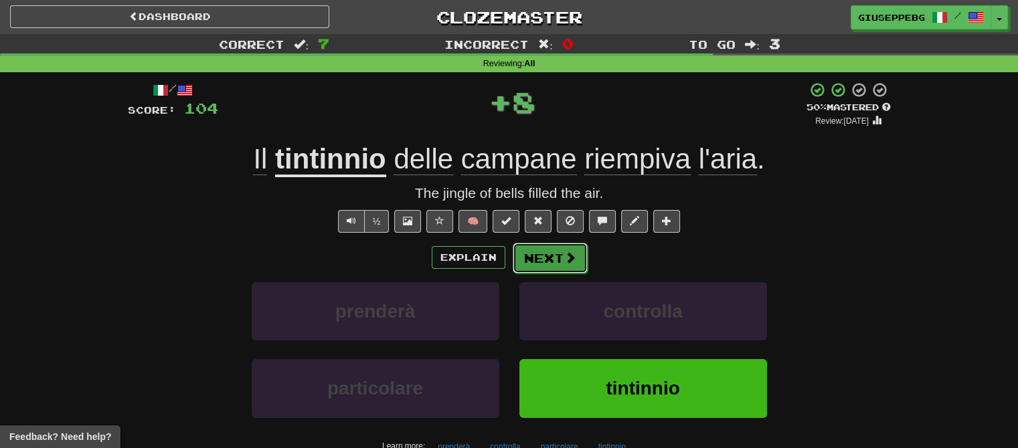
click at [552, 257] on button "Next" at bounding box center [550, 258] width 75 height 31
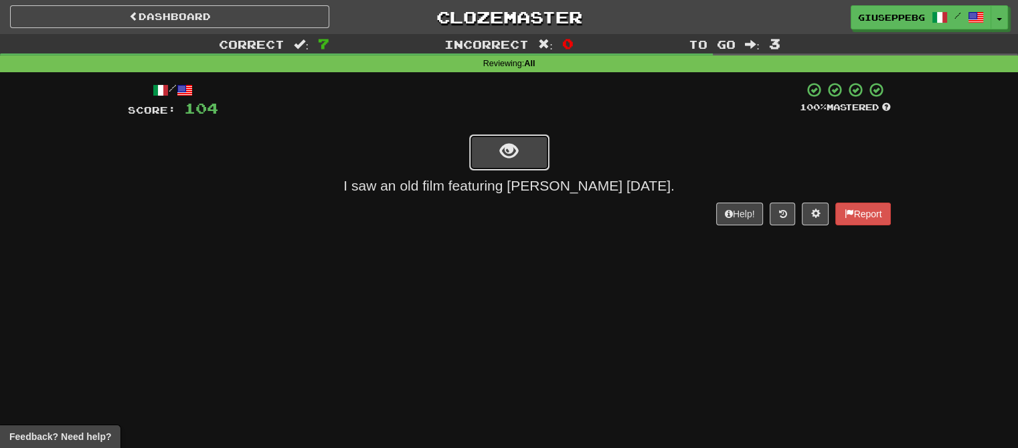
click at [525, 153] on button "show sentence" at bounding box center [509, 153] width 80 height 36
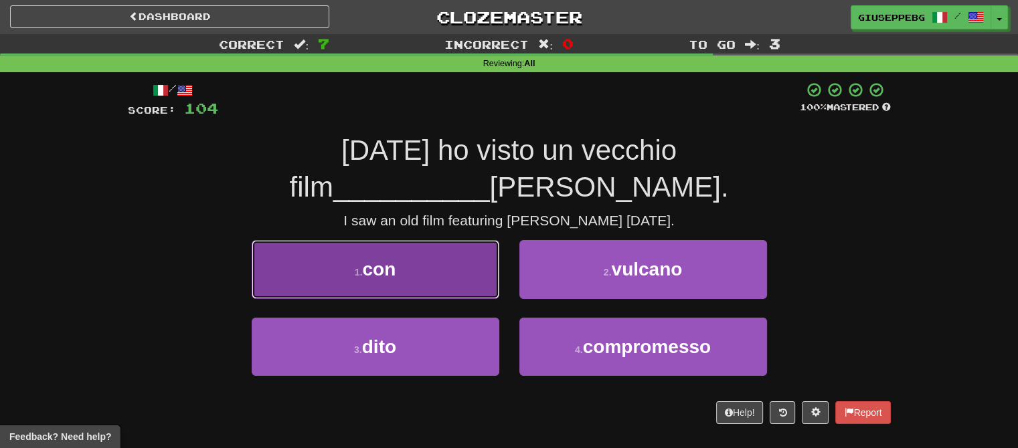
click at [404, 240] on button "1 . con" at bounding box center [376, 269] width 248 height 58
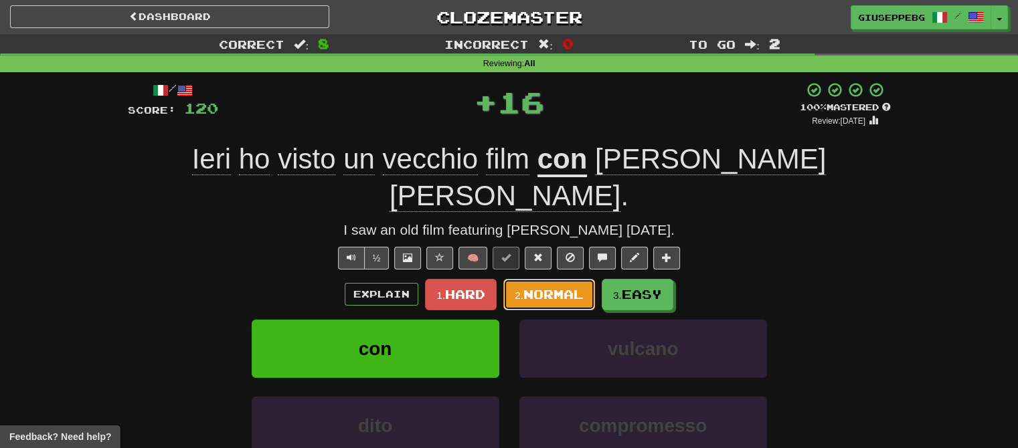
click at [556, 287] on span "Normal" at bounding box center [553, 294] width 60 height 15
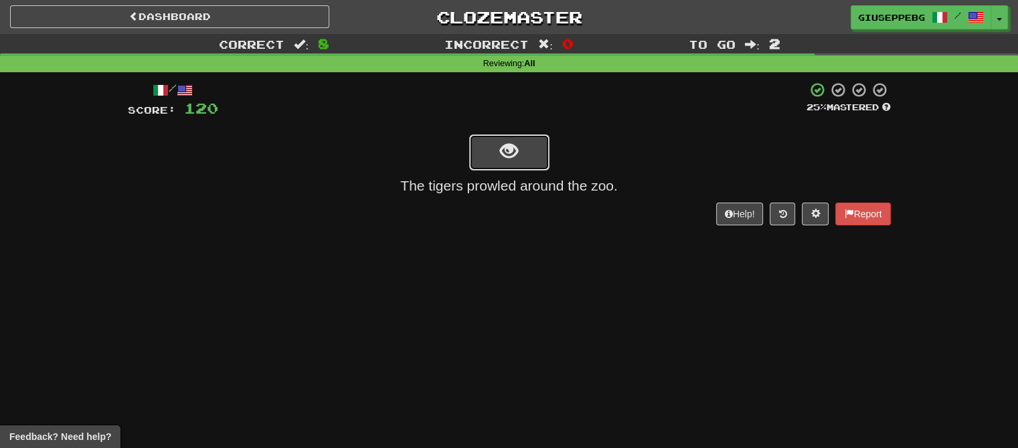
click at [527, 145] on button "show sentence" at bounding box center [509, 153] width 80 height 36
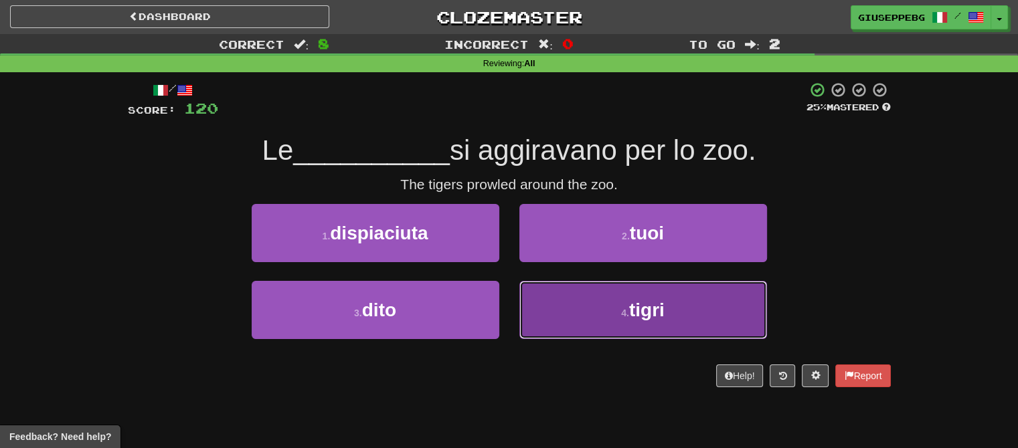
click at [610, 311] on button "4 . tigri" at bounding box center [643, 310] width 248 height 58
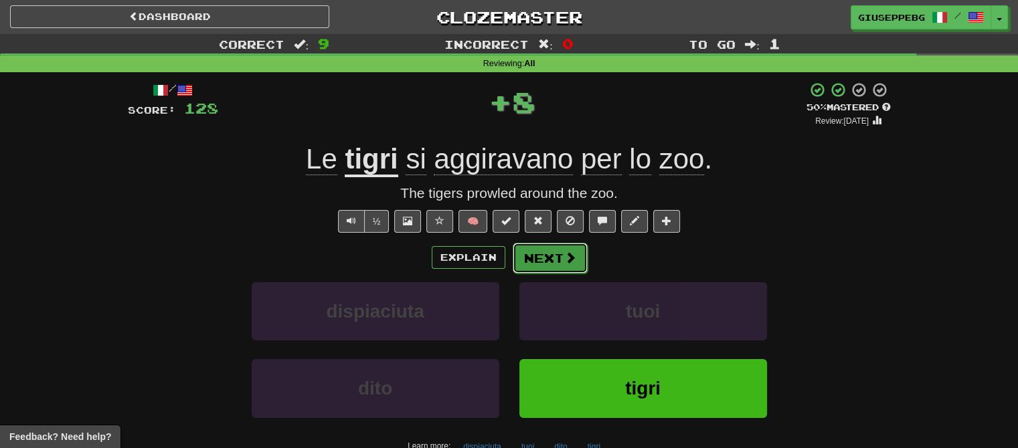
click at [561, 249] on button "Next" at bounding box center [550, 258] width 75 height 31
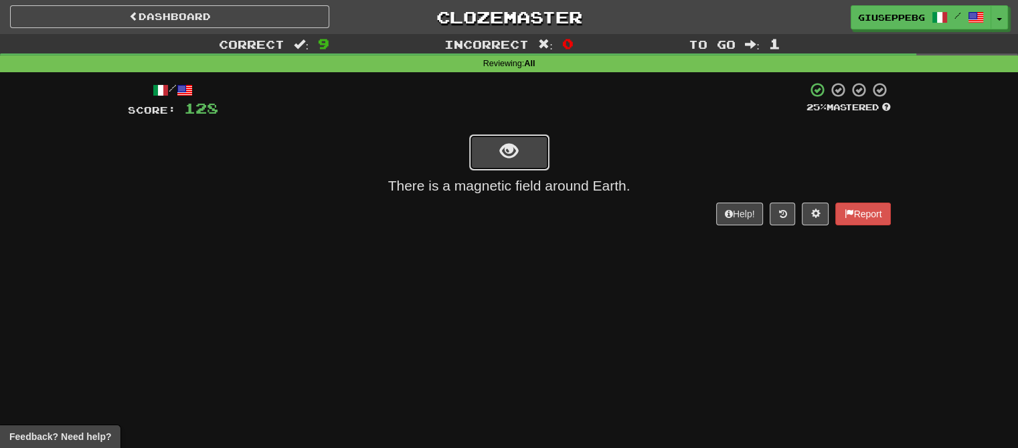
click at [531, 147] on button "show sentence" at bounding box center [509, 153] width 80 height 36
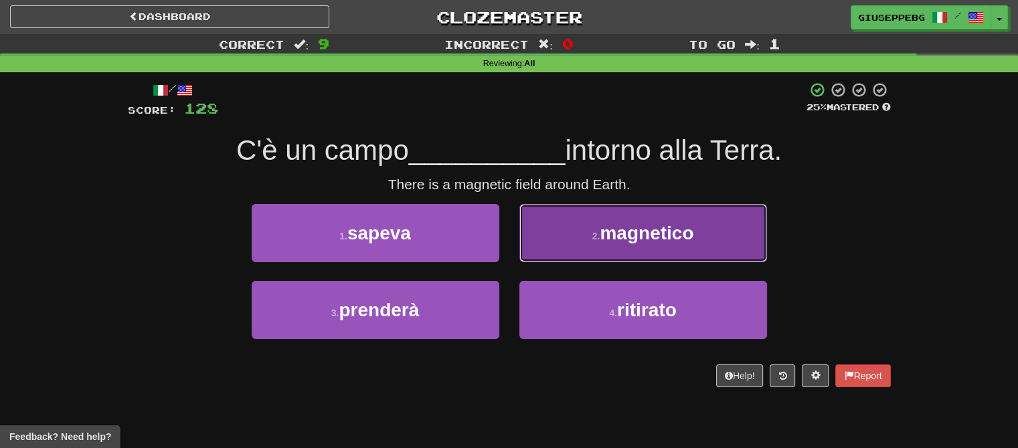
click at [617, 238] on span "magnetico" at bounding box center [647, 233] width 94 height 21
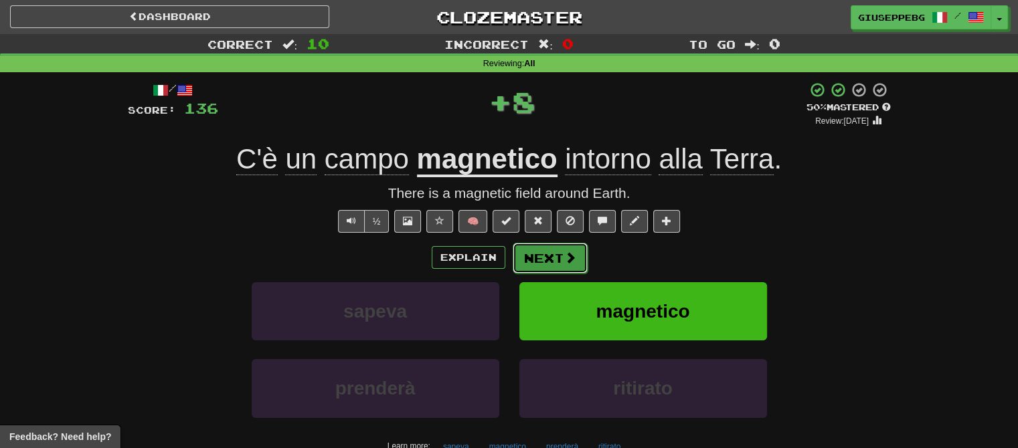
click at [564, 254] on span at bounding box center [570, 258] width 12 height 12
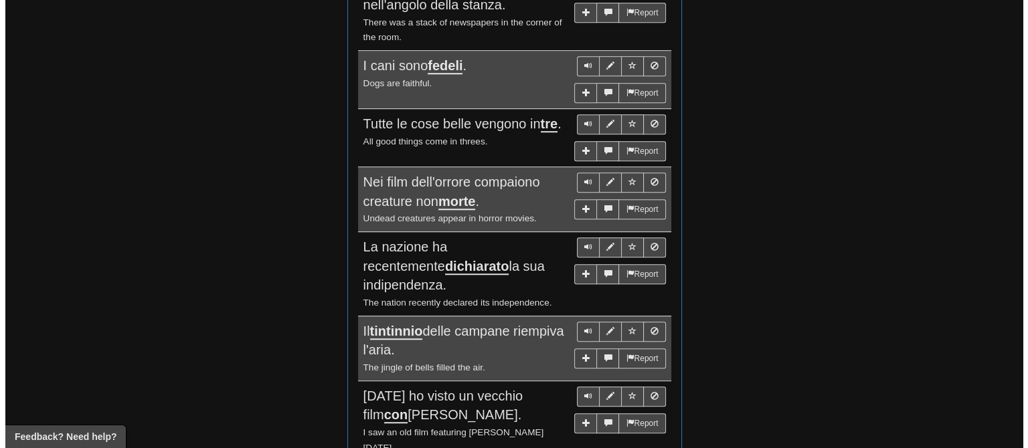
scroll to position [937, 0]
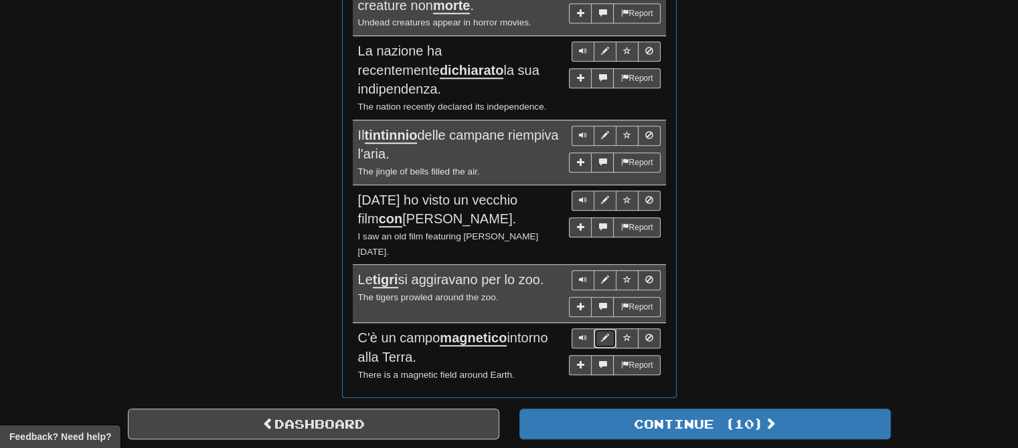
click at [598, 329] on button "Sentence controls" at bounding box center [605, 339] width 23 height 20
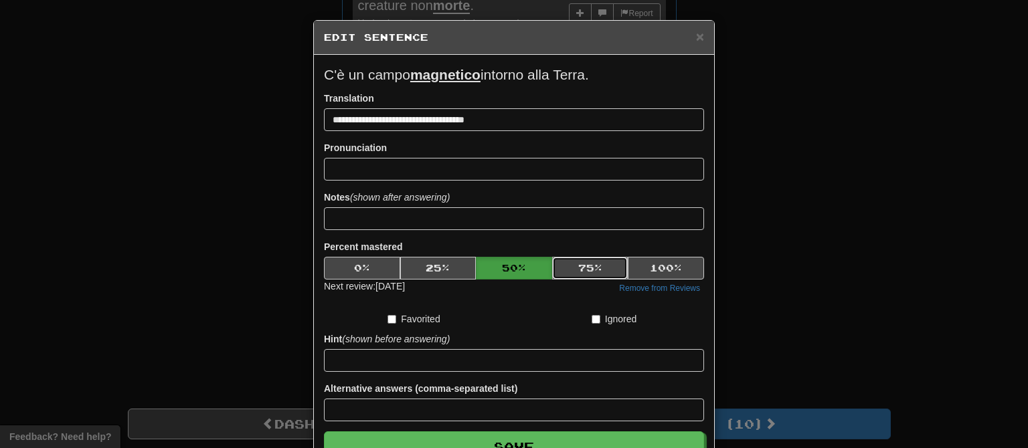
click at [576, 268] on button "75 %" at bounding box center [590, 268] width 76 height 23
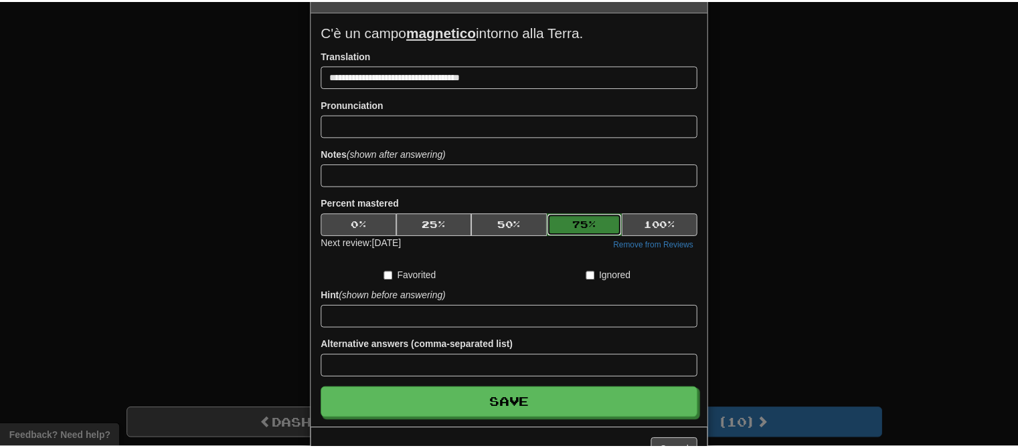
scroll to position [86, 0]
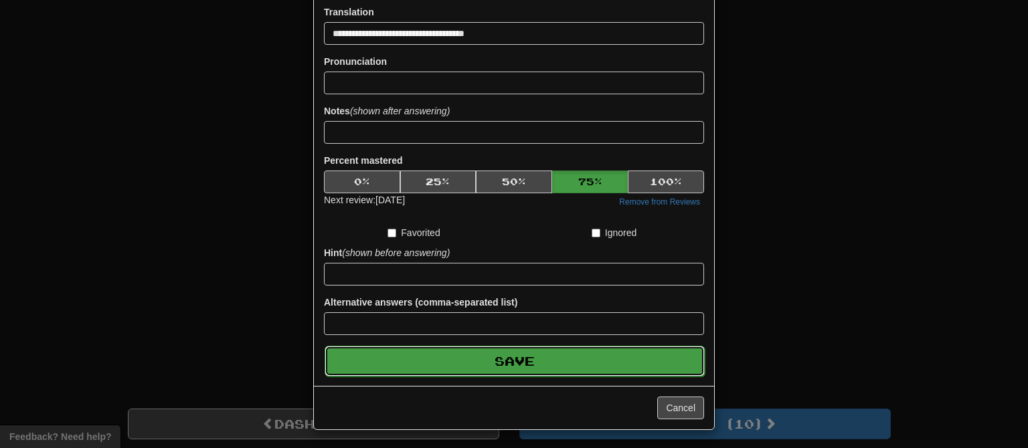
click at [475, 356] on button "Save" at bounding box center [515, 361] width 380 height 31
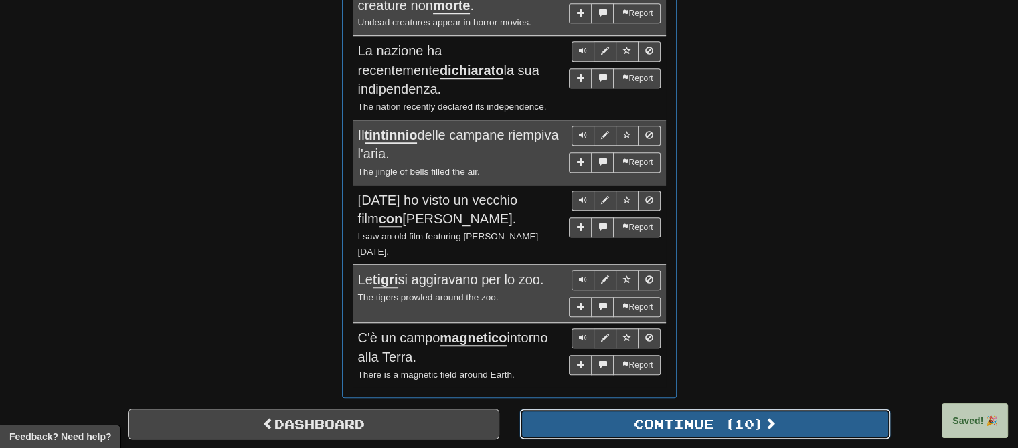
click at [680, 409] on button "Continue ( 10 )" at bounding box center [705, 424] width 372 height 31
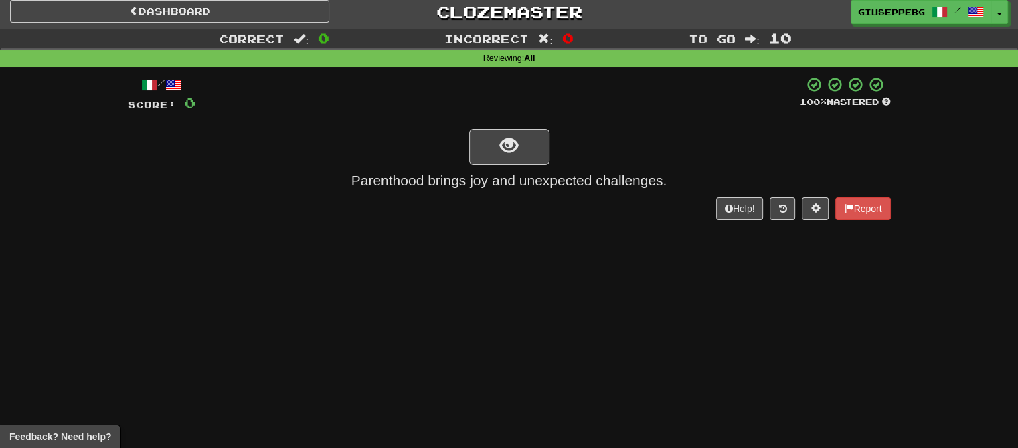
scroll to position [0, 0]
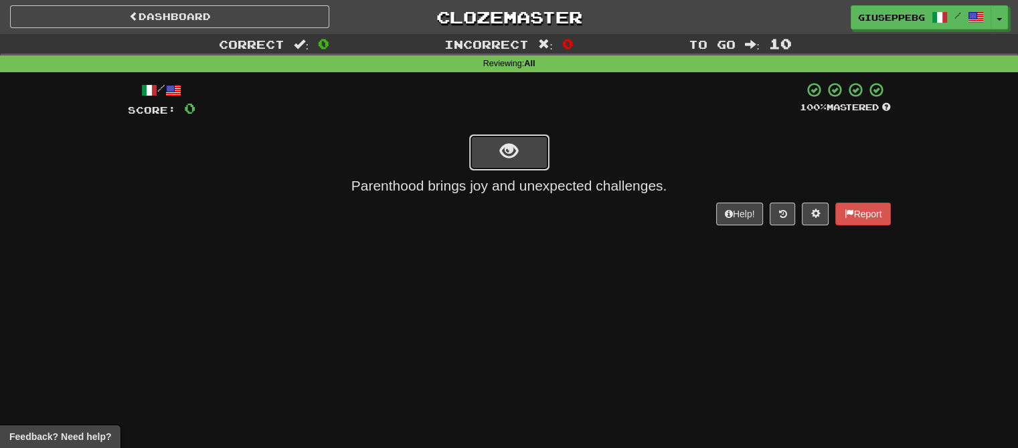
click at [536, 142] on button "show sentence" at bounding box center [509, 153] width 80 height 36
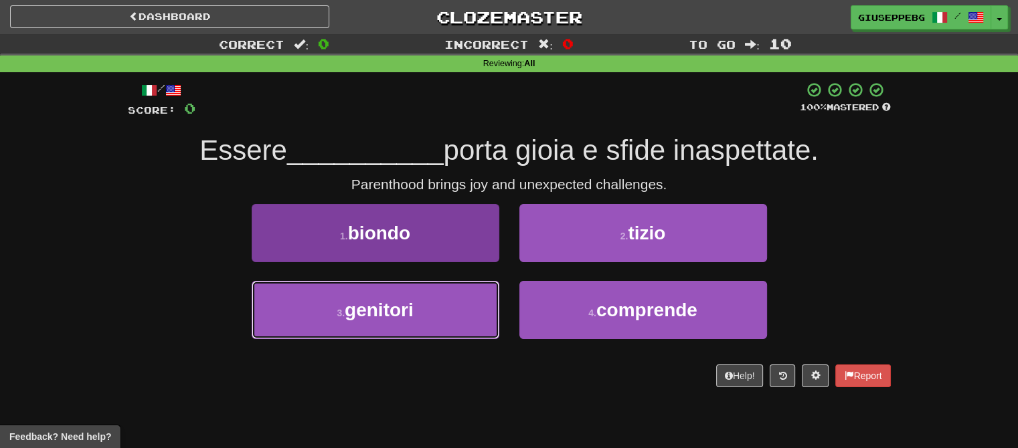
click at [386, 303] on span "genitori" at bounding box center [379, 310] width 69 height 21
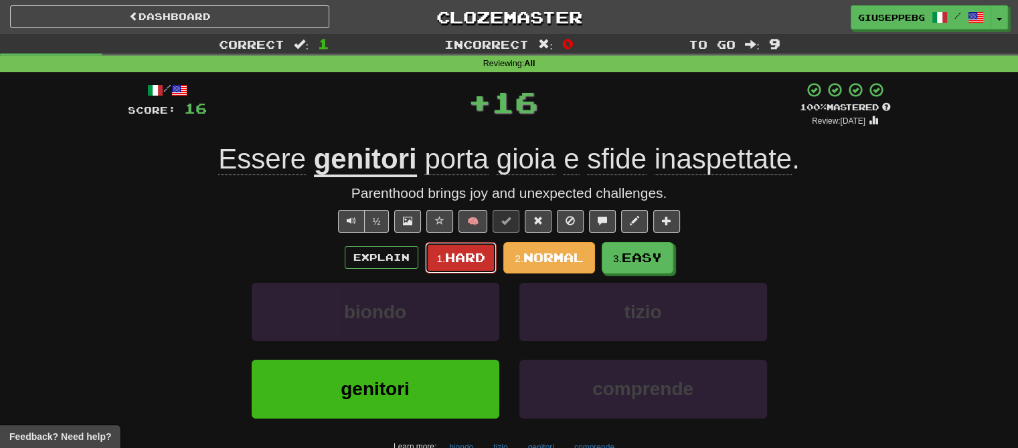
click at [450, 252] on span "Hard" at bounding box center [465, 257] width 40 height 15
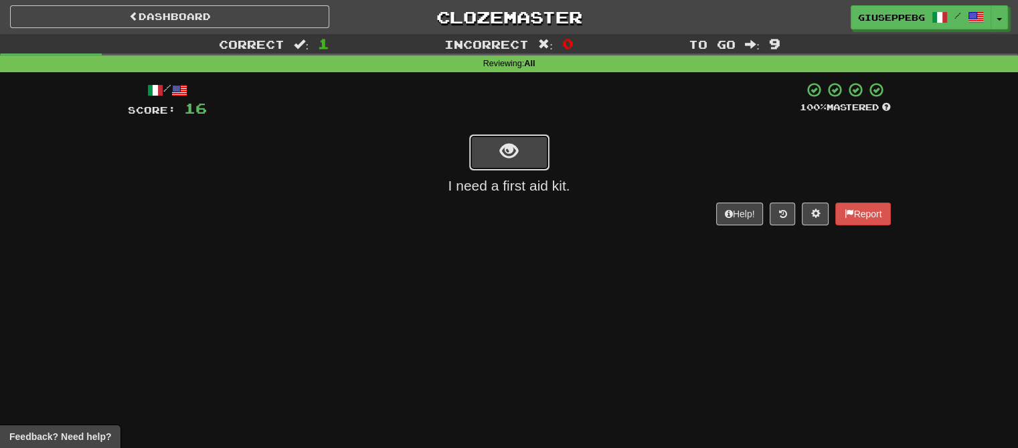
click at [544, 143] on button "show sentence" at bounding box center [509, 153] width 80 height 36
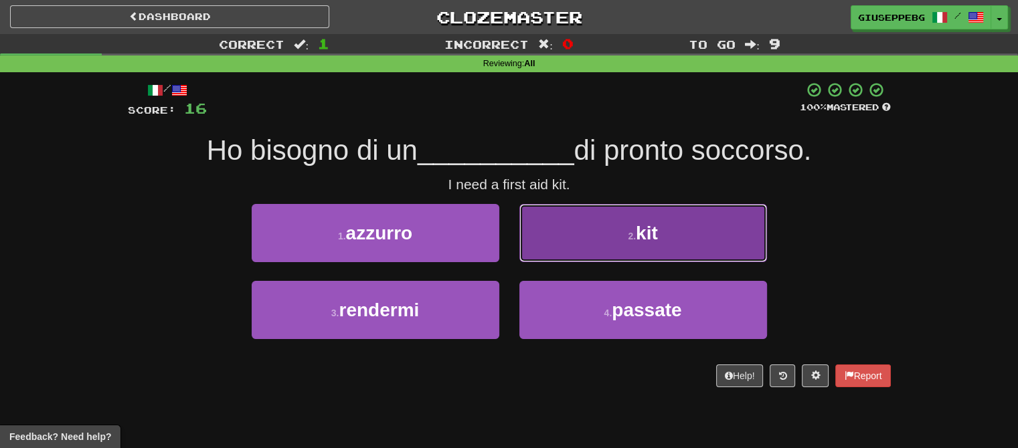
click at [631, 218] on button "2 . kit" at bounding box center [643, 233] width 248 height 58
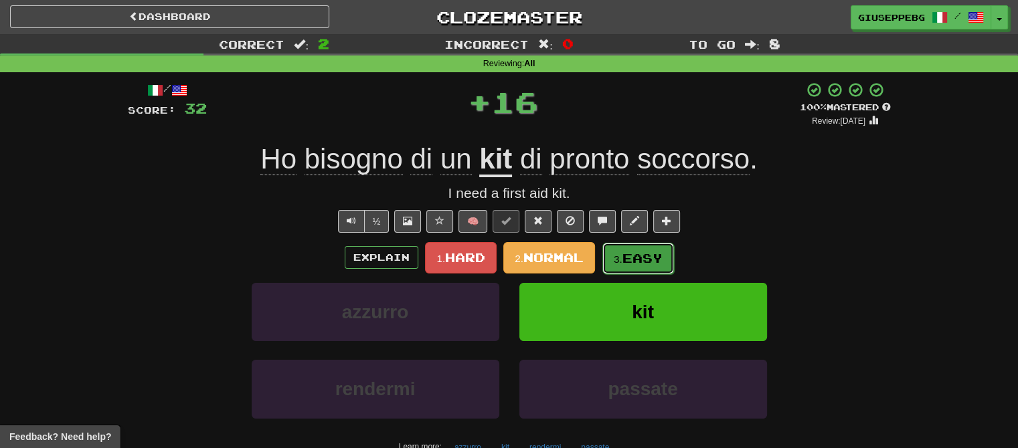
click at [646, 248] on button "3. Easy" at bounding box center [638, 258] width 72 height 31
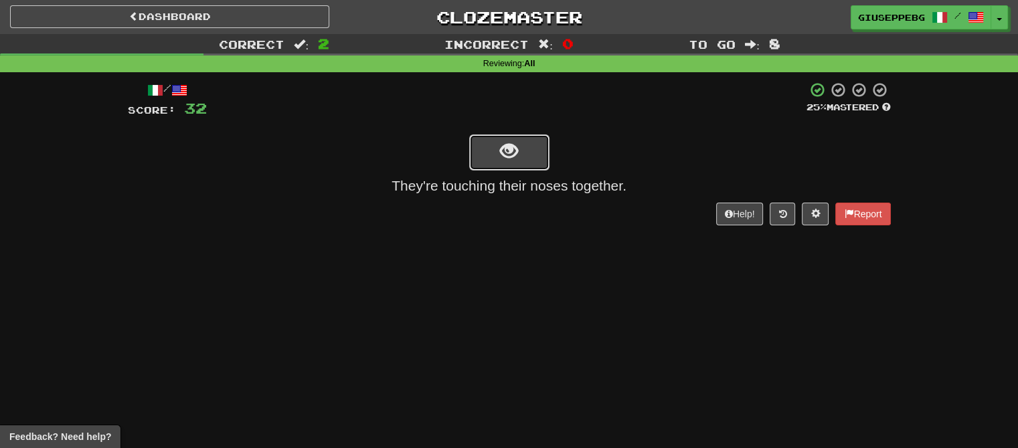
click at [534, 143] on button "show sentence" at bounding box center [509, 153] width 80 height 36
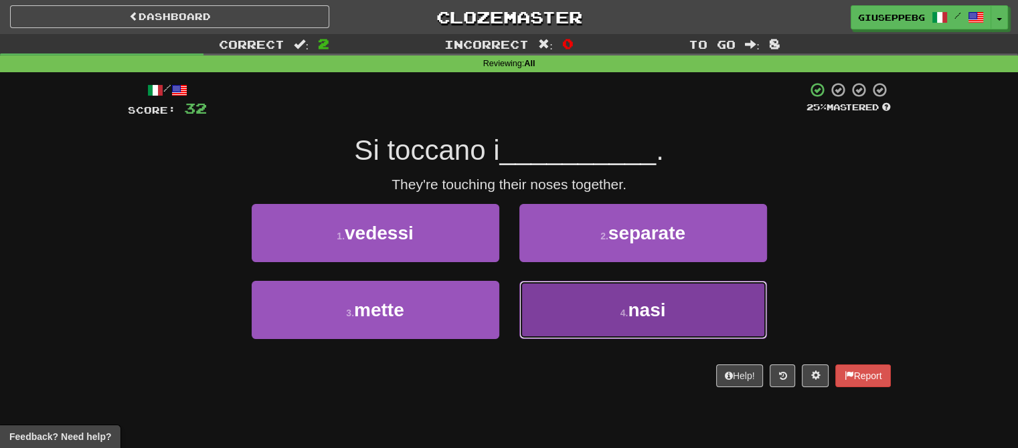
click at [659, 306] on span "nasi" at bounding box center [646, 310] width 37 height 21
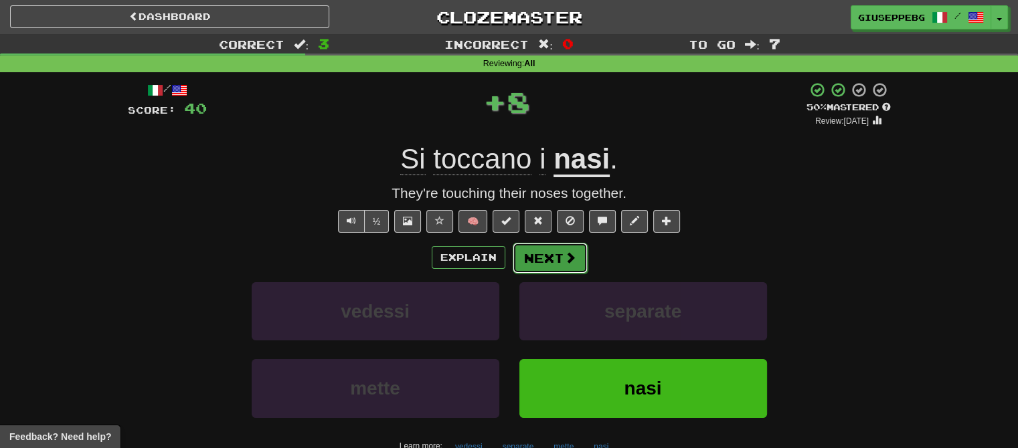
click at [548, 250] on button "Next" at bounding box center [550, 258] width 75 height 31
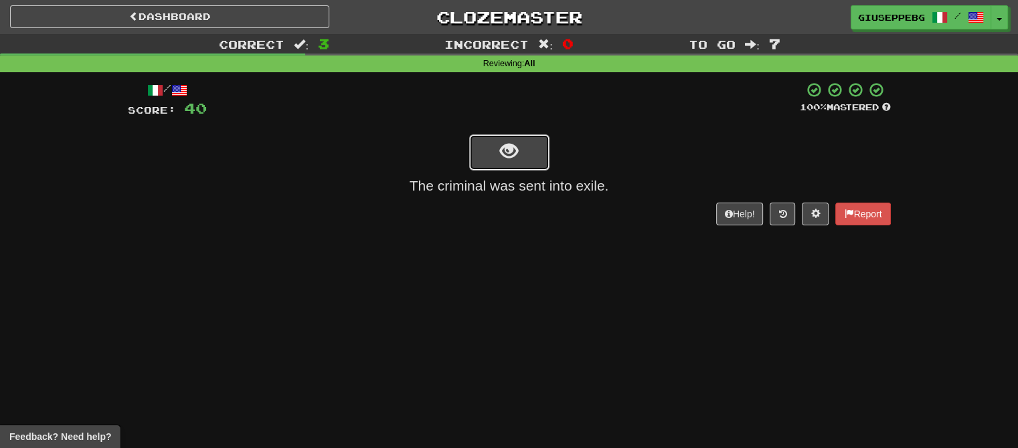
click at [544, 149] on button "show sentence" at bounding box center [509, 153] width 80 height 36
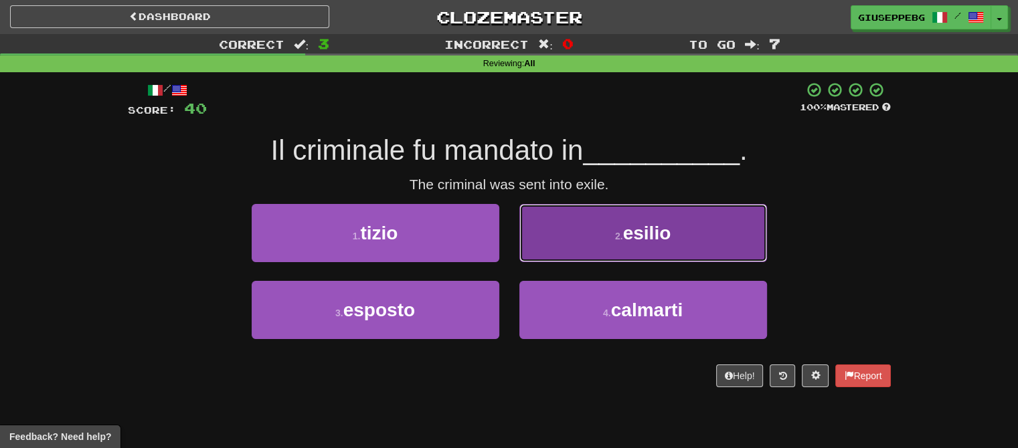
click at [655, 224] on span "esilio" at bounding box center [647, 233] width 48 height 21
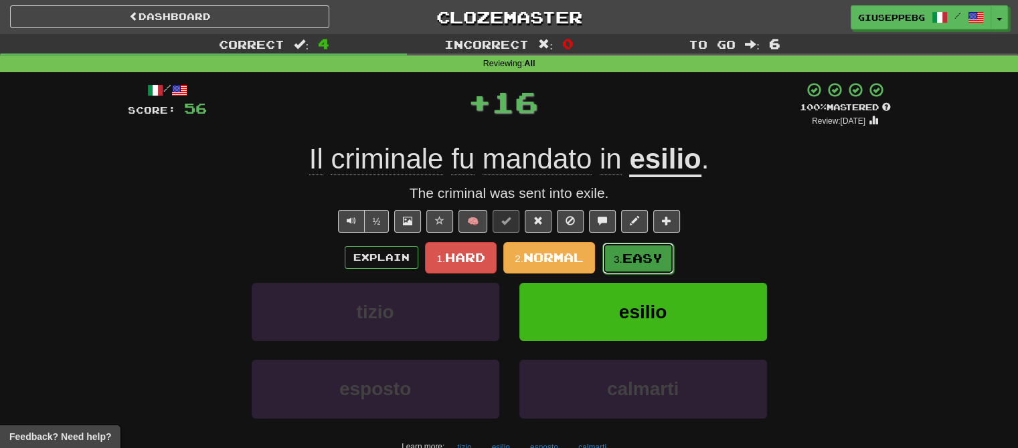
click at [646, 252] on span "Easy" at bounding box center [643, 258] width 40 height 15
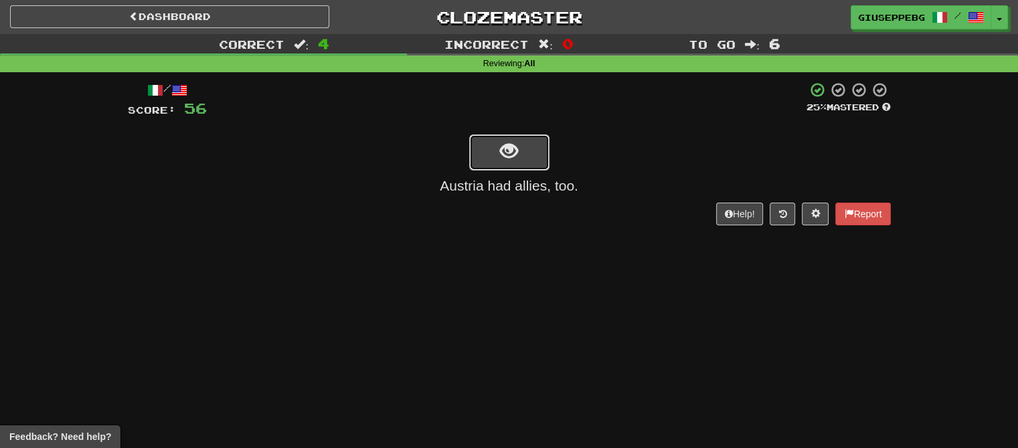
click at [530, 143] on button "show sentence" at bounding box center [509, 153] width 80 height 36
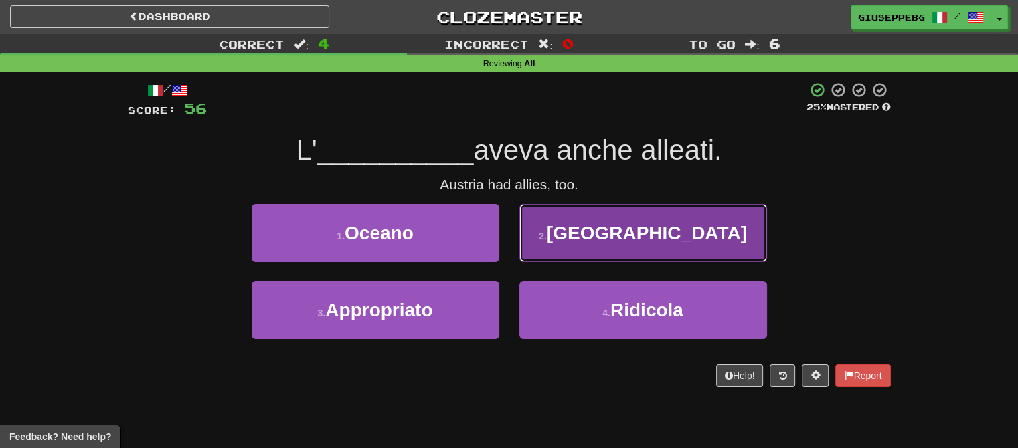
click at [629, 227] on span "Austria" at bounding box center [647, 233] width 200 height 21
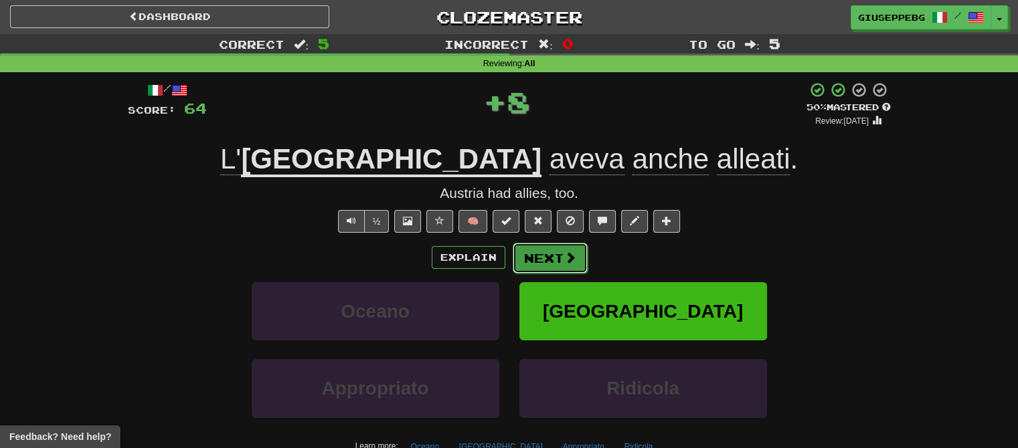
click at [570, 260] on span at bounding box center [570, 258] width 12 height 12
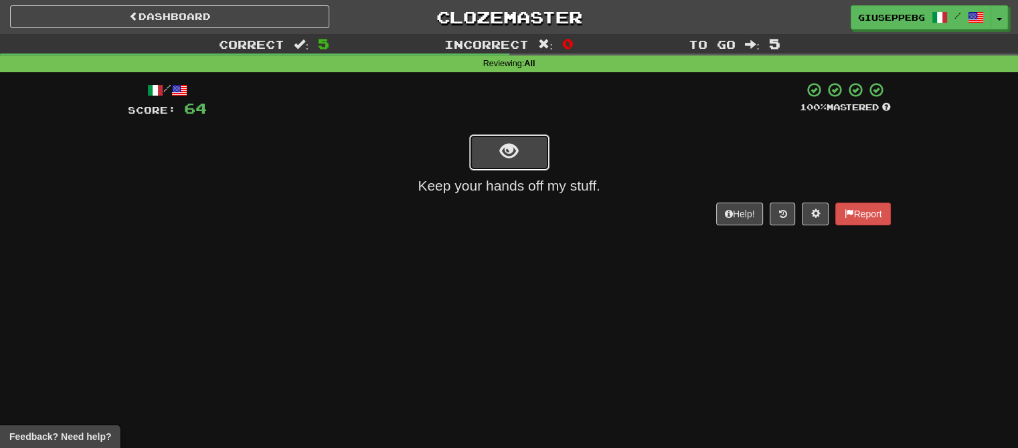
click at [538, 145] on button "show sentence" at bounding box center [509, 153] width 80 height 36
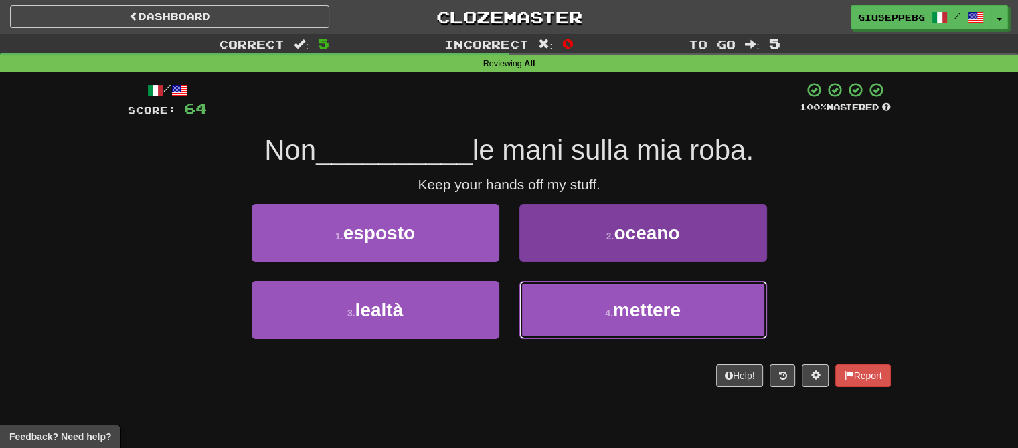
click at [637, 305] on span "mettere" at bounding box center [647, 310] width 68 height 21
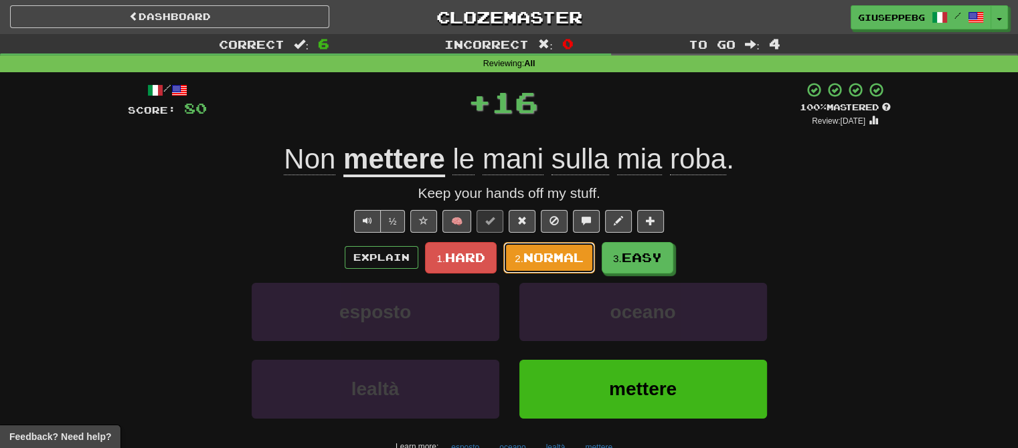
click at [546, 254] on span "Normal" at bounding box center [553, 257] width 60 height 15
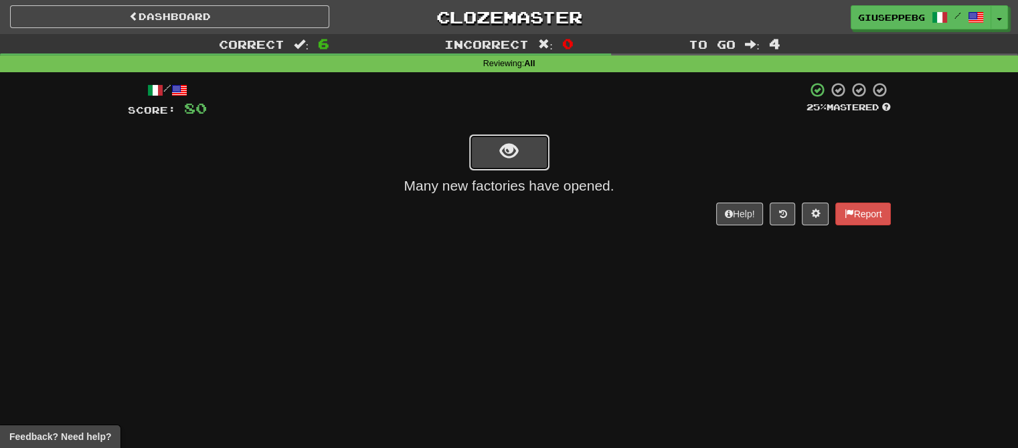
click at [530, 139] on button "show sentence" at bounding box center [509, 153] width 80 height 36
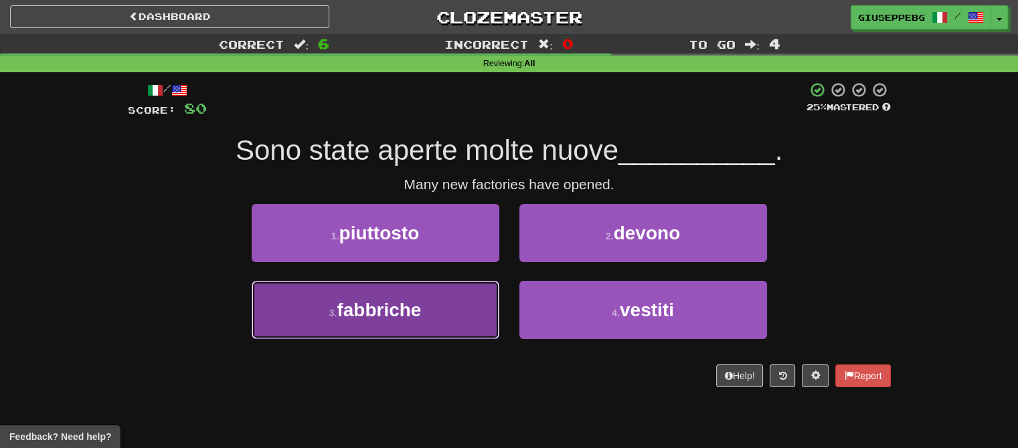
click at [430, 309] on button "3 . fabbriche" at bounding box center [376, 310] width 248 height 58
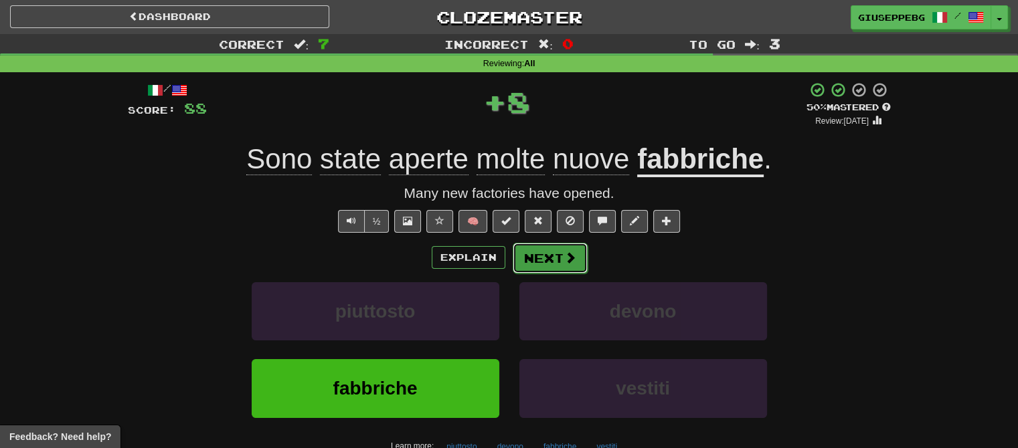
drag, startPoint x: 549, startPoint y: 256, endPoint x: 435, endPoint y: 224, distance: 118.2
click at [546, 254] on button "Next" at bounding box center [549, 257] width 75 height 31
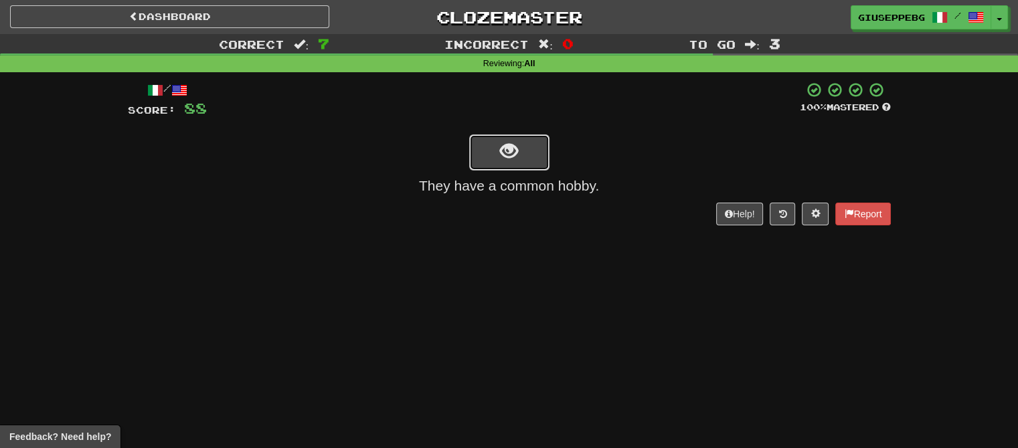
click at [531, 143] on button "show sentence" at bounding box center [509, 153] width 80 height 36
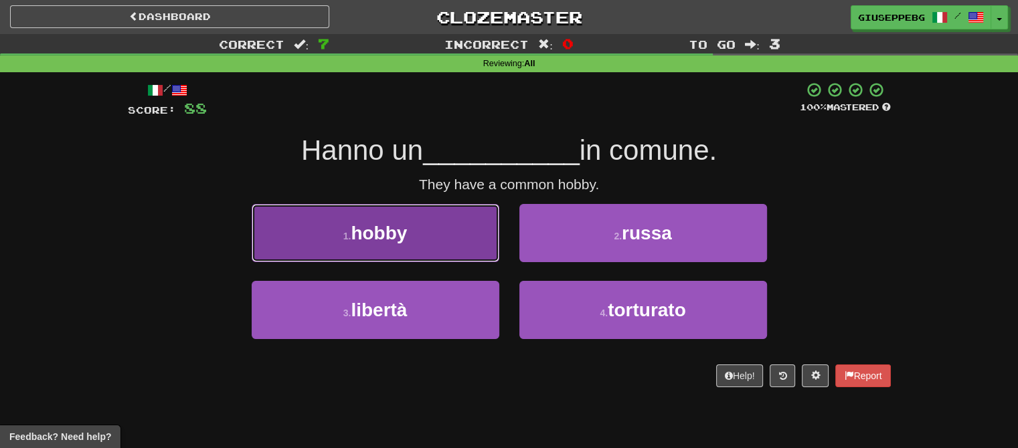
click at [423, 229] on button "1 . hobby" at bounding box center [376, 233] width 248 height 58
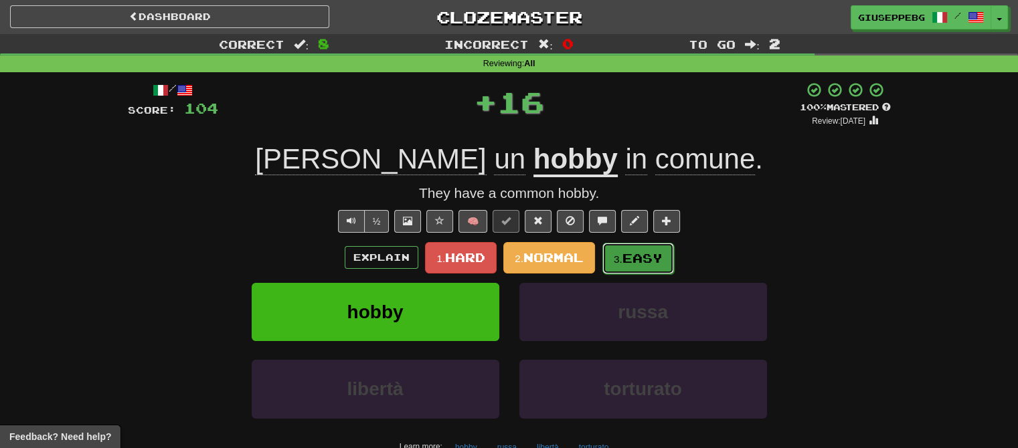
click at [658, 251] on span "Easy" at bounding box center [643, 258] width 40 height 15
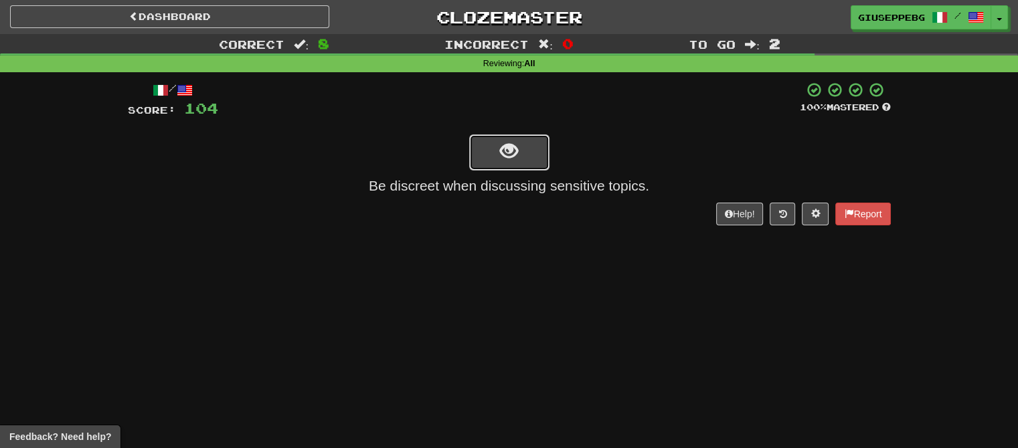
click at [529, 147] on button "show sentence" at bounding box center [509, 153] width 80 height 36
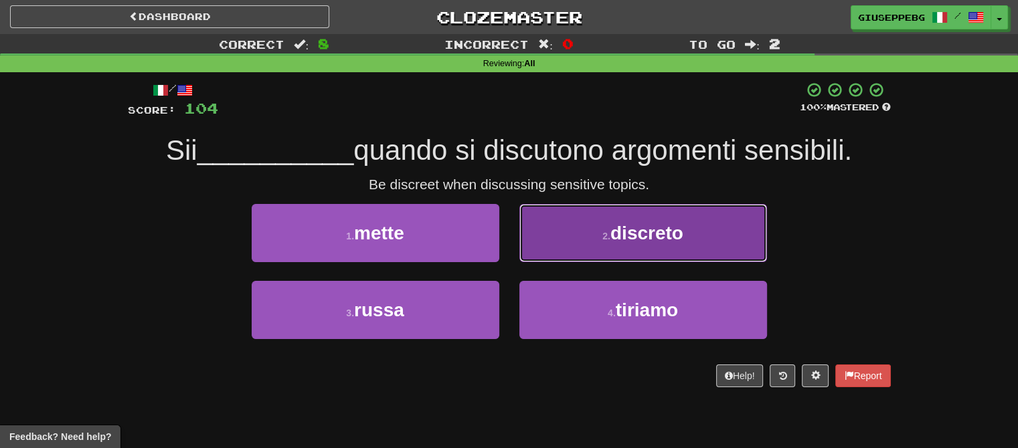
click at [590, 242] on button "2 . discreto" at bounding box center [643, 233] width 248 height 58
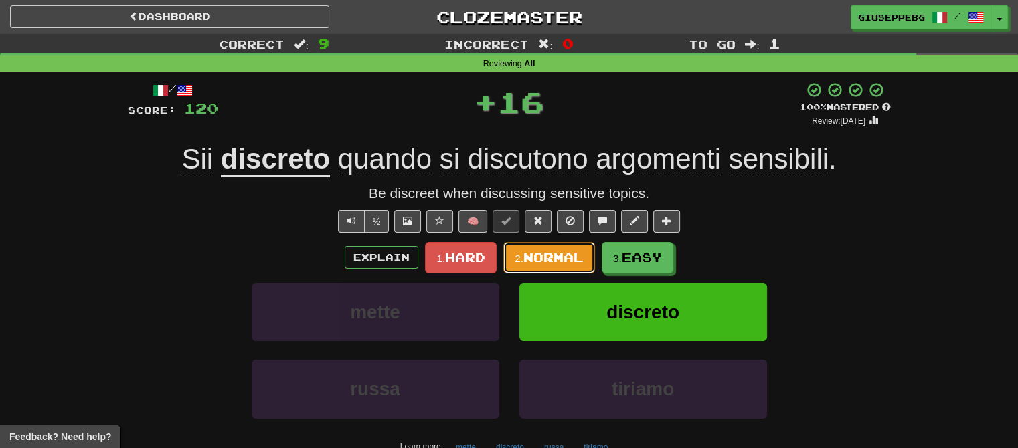
drag, startPoint x: 538, startPoint y: 248, endPoint x: 528, endPoint y: 245, distance: 10.6
click at [538, 249] on button "2. Normal" at bounding box center [549, 257] width 92 height 31
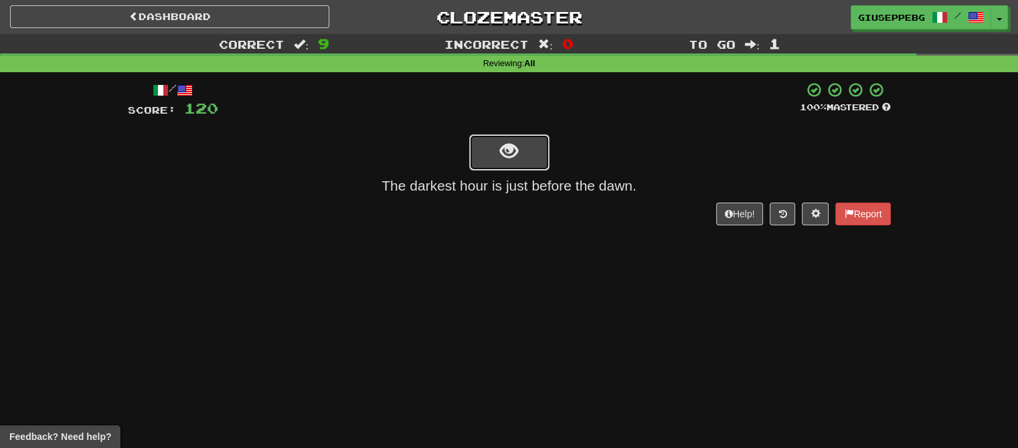
click at [538, 142] on button "show sentence" at bounding box center [509, 153] width 80 height 36
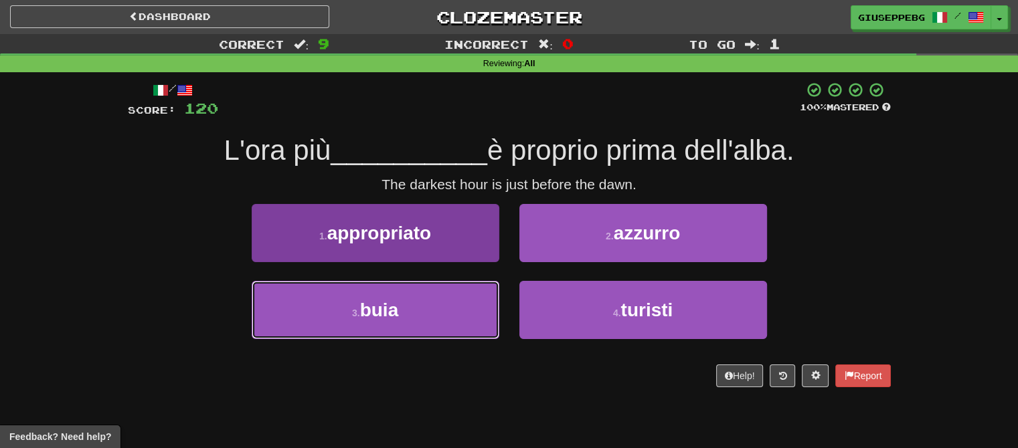
click at [436, 305] on button "3 . buia" at bounding box center [376, 310] width 248 height 58
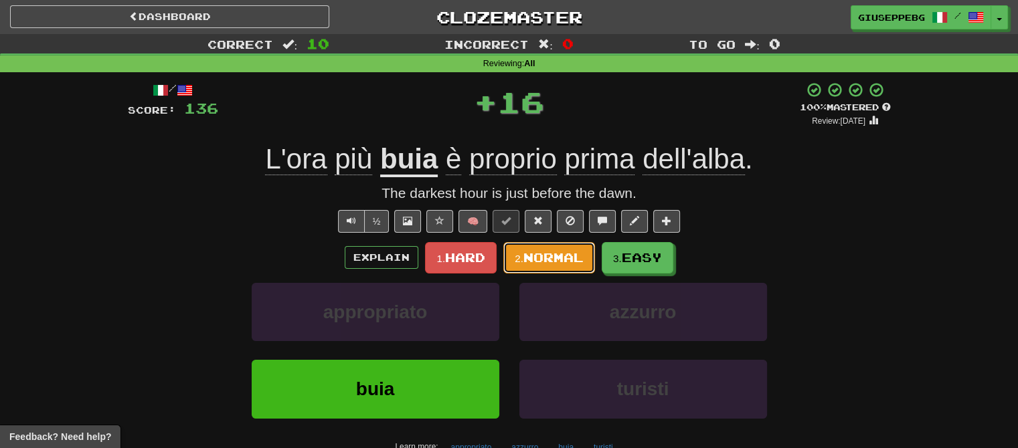
click at [546, 252] on span "Normal" at bounding box center [553, 257] width 60 height 15
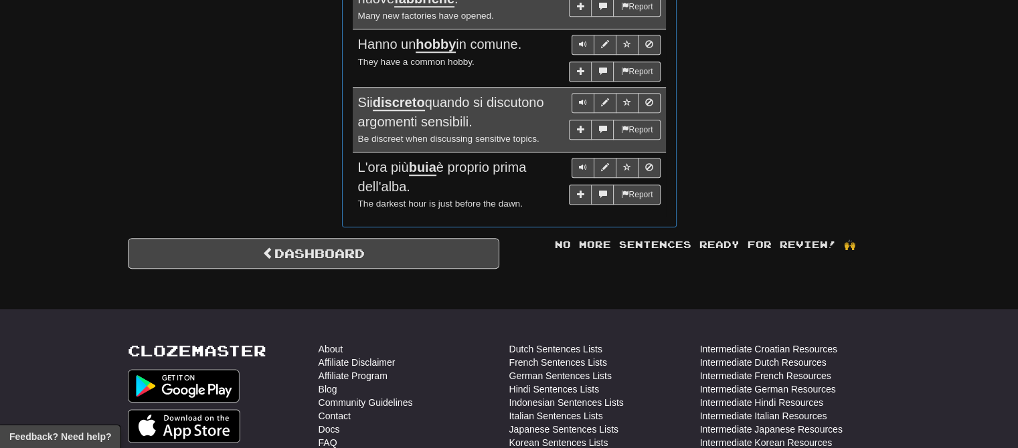
scroll to position [1071, 0]
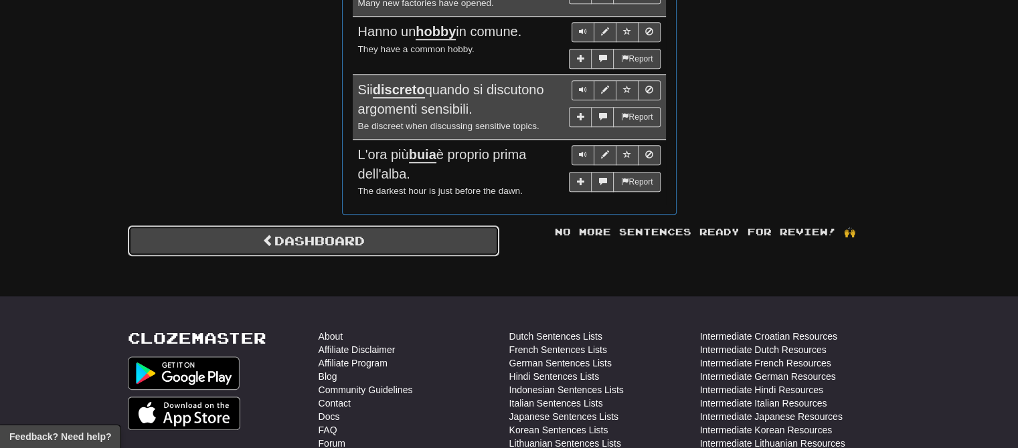
click at [323, 242] on link "Dashboard" at bounding box center [314, 241] width 372 height 31
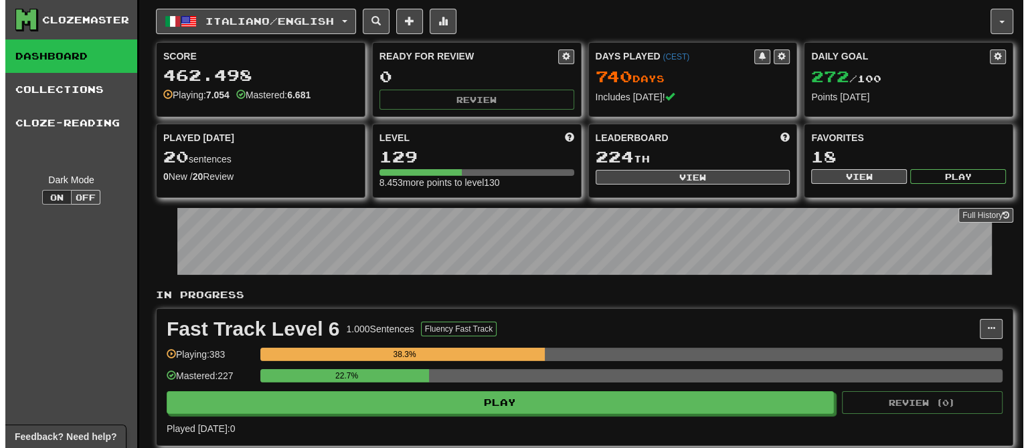
scroll to position [201, 0]
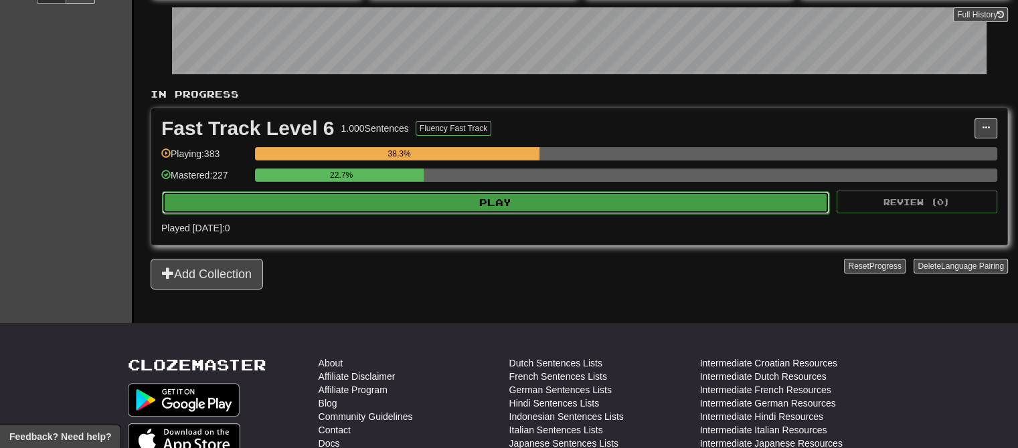
click at [433, 195] on button "Play" at bounding box center [495, 202] width 667 height 23
select select "**"
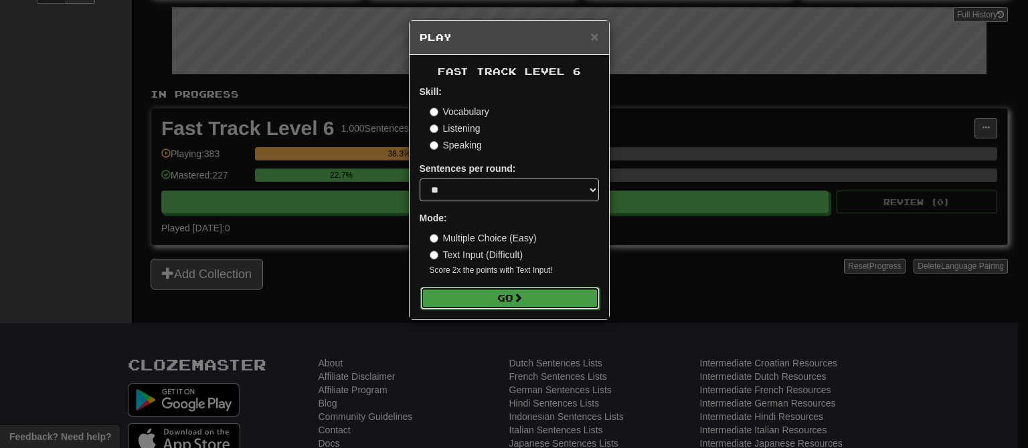
click at [514, 300] on button "Go" at bounding box center [509, 298] width 179 height 23
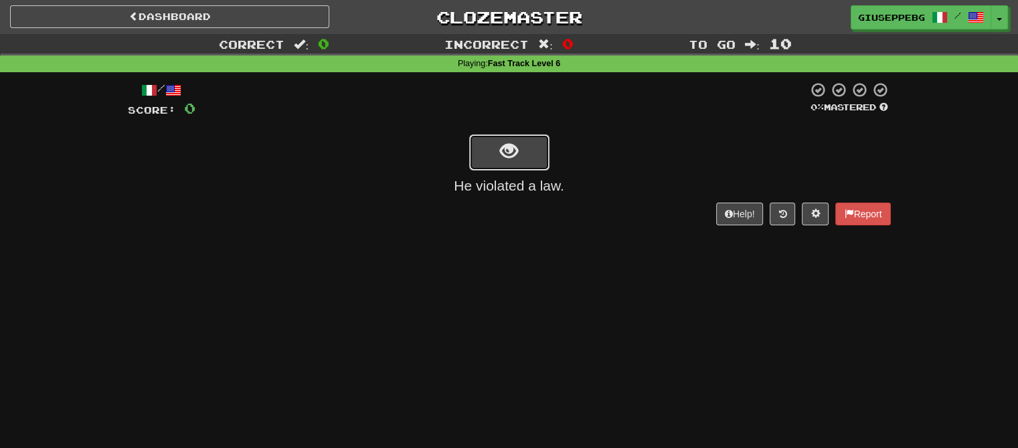
click at [536, 141] on button "show sentence" at bounding box center [509, 153] width 80 height 36
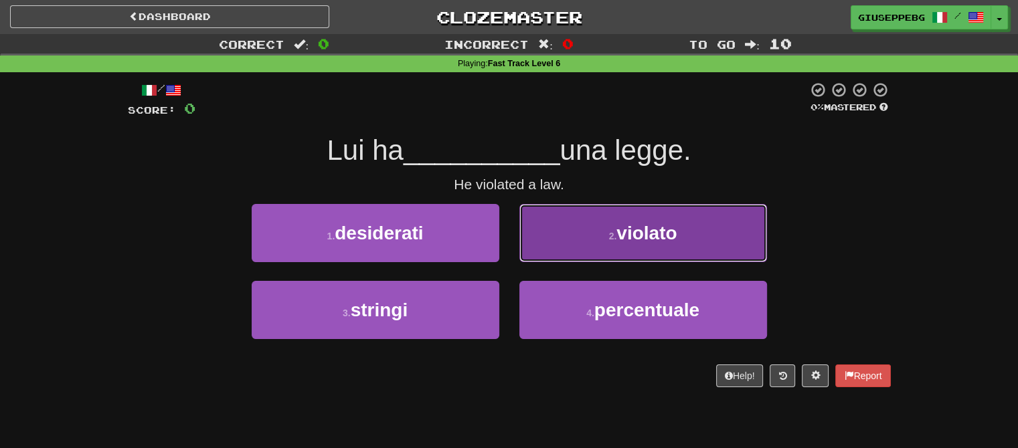
click at [637, 234] on span "violato" at bounding box center [647, 233] width 60 height 21
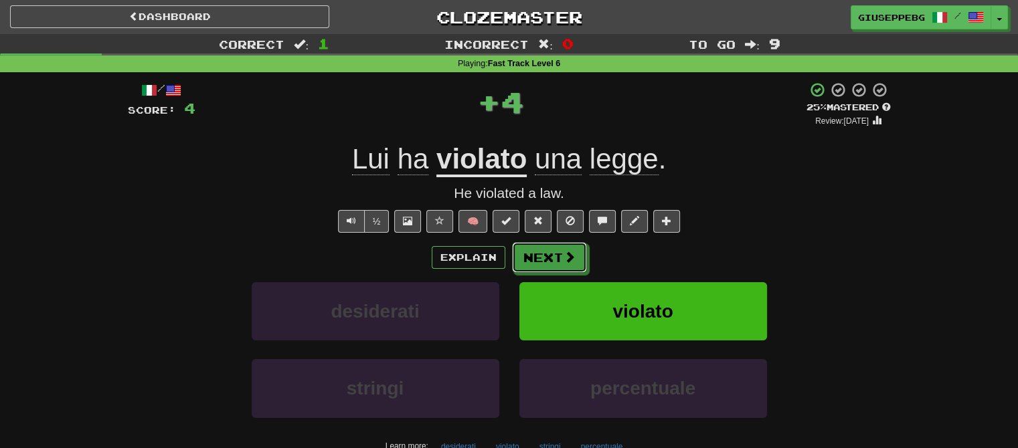
drag, startPoint x: 574, startPoint y: 254, endPoint x: 421, endPoint y: 221, distance: 156.1
click at [574, 253] on span at bounding box center [570, 257] width 12 height 12
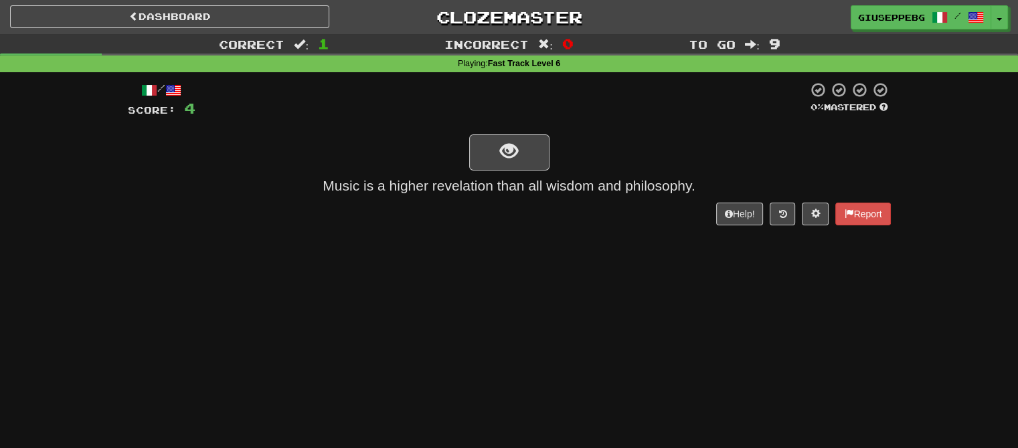
click at [555, 147] on div at bounding box center [509, 152] width 763 height 38
click at [530, 149] on button "show sentence" at bounding box center [509, 153] width 80 height 36
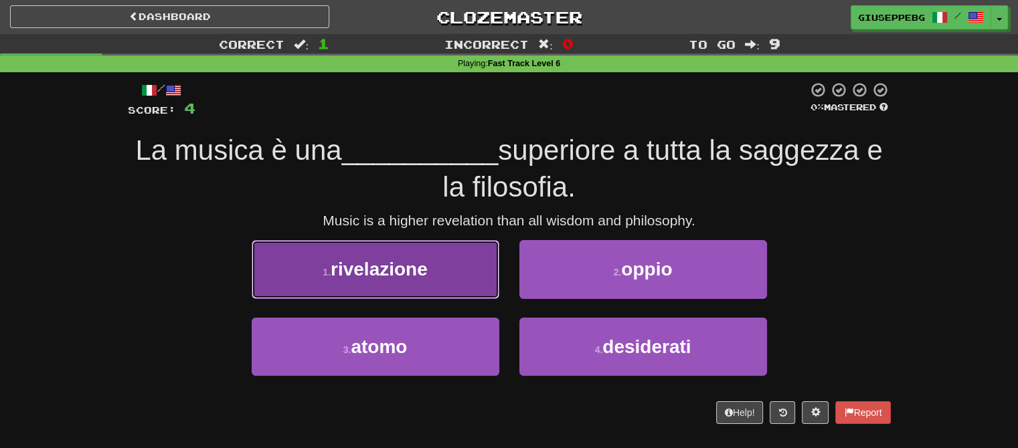
click at [365, 262] on span "rivelazione" at bounding box center [379, 269] width 97 height 21
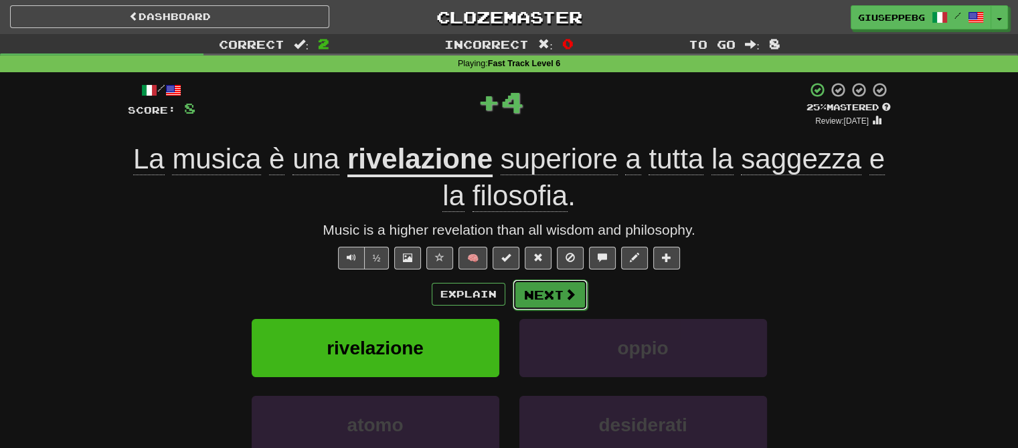
click at [572, 295] on span at bounding box center [570, 295] width 12 height 12
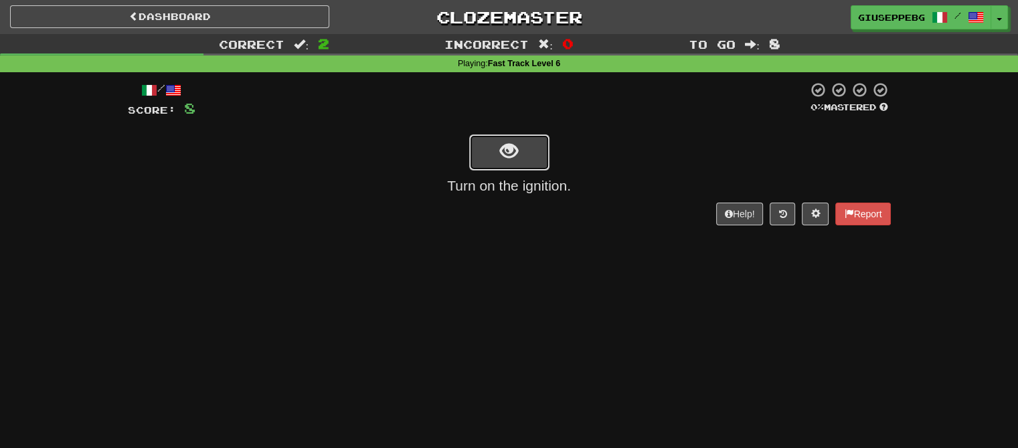
click at [544, 143] on button "show sentence" at bounding box center [509, 153] width 80 height 36
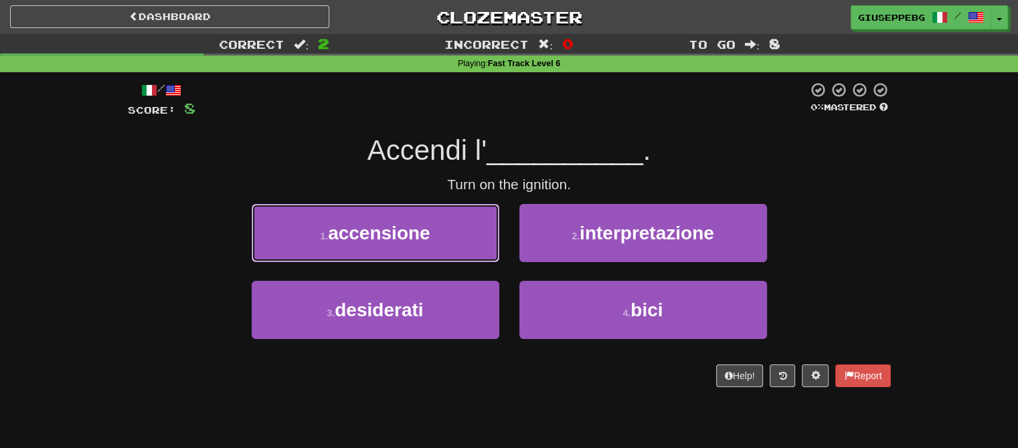
click at [383, 236] on span "accensione" at bounding box center [379, 233] width 102 height 21
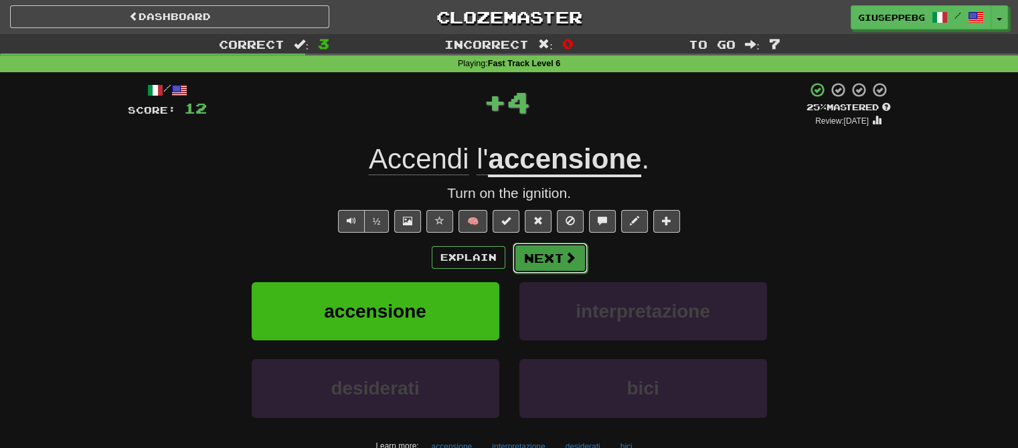
click at [554, 253] on button "Next" at bounding box center [550, 258] width 75 height 31
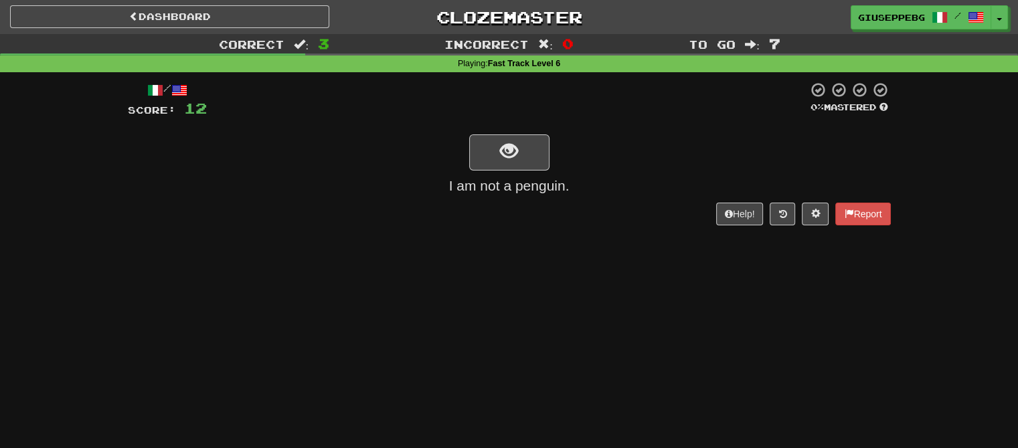
click at [550, 147] on div at bounding box center [509, 152] width 763 height 38
click at [533, 146] on button "show sentence" at bounding box center [509, 153] width 80 height 36
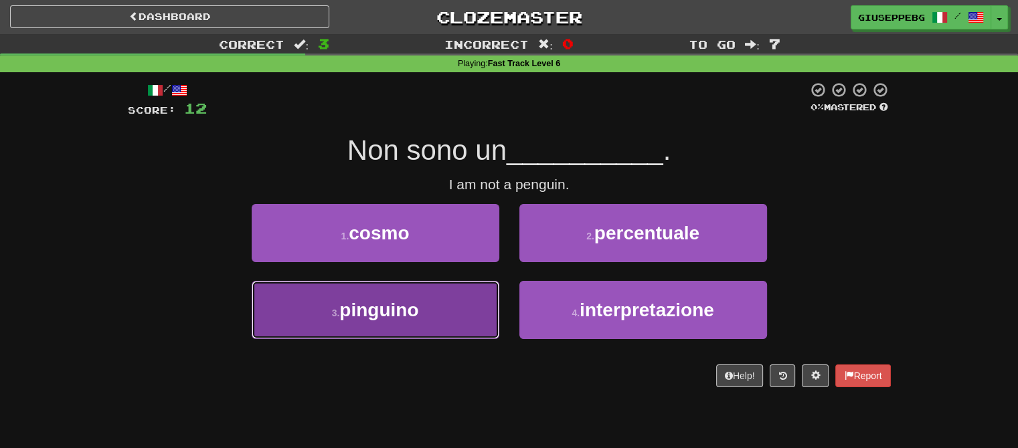
click at [390, 309] on span "pinguino" at bounding box center [378, 310] width 79 height 21
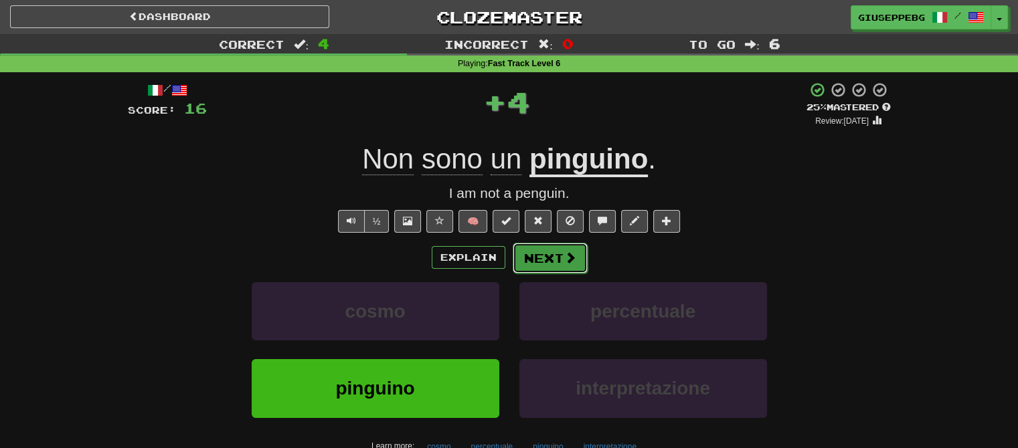
click at [544, 258] on button "Next" at bounding box center [550, 258] width 75 height 31
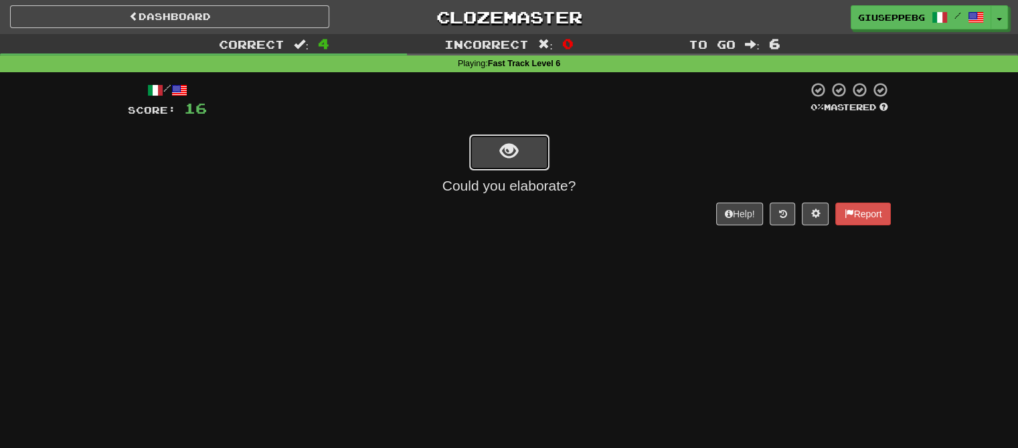
click at [533, 142] on button "show sentence" at bounding box center [509, 153] width 80 height 36
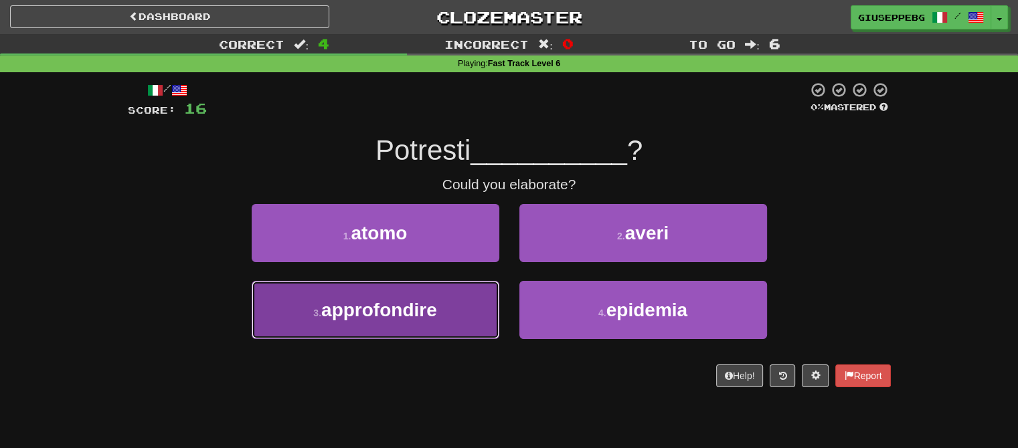
click at [407, 300] on span "approfondire" at bounding box center [379, 310] width 116 height 21
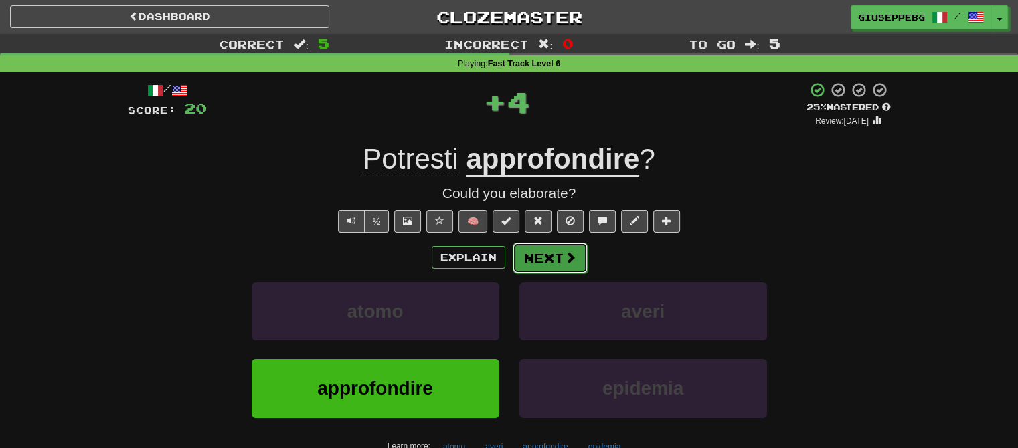
click at [549, 250] on button "Next" at bounding box center [550, 258] width 75 height 31
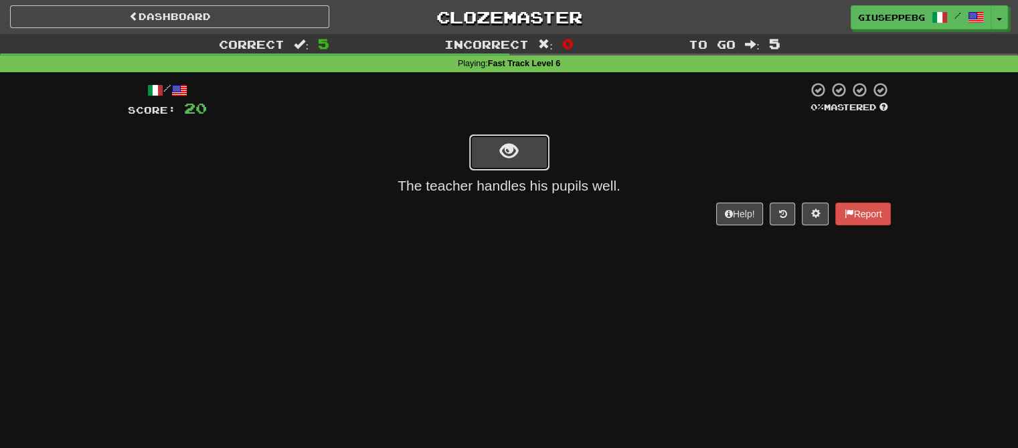
click at [533, 142] on button "show sentence" at bounding box center [509, 153] width 80 height 36
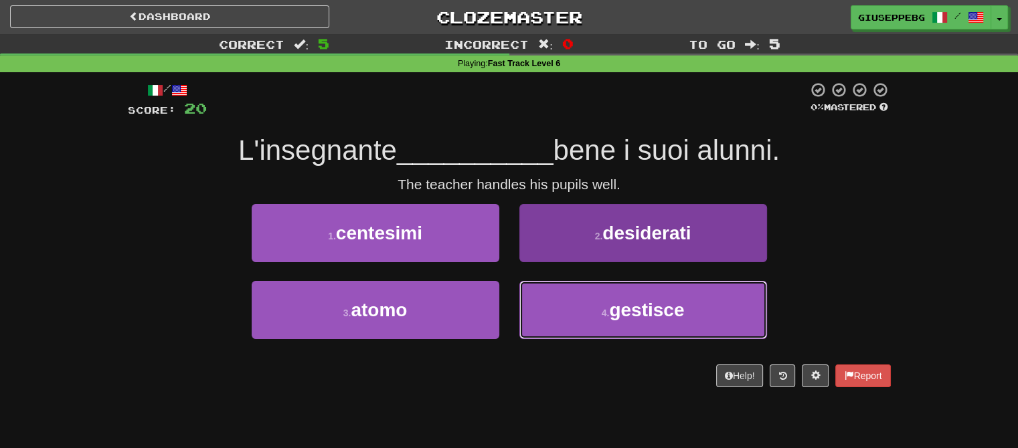
click at [612, 313] on span "gestisce" at bounding box center [646, 310] width 75 height 21
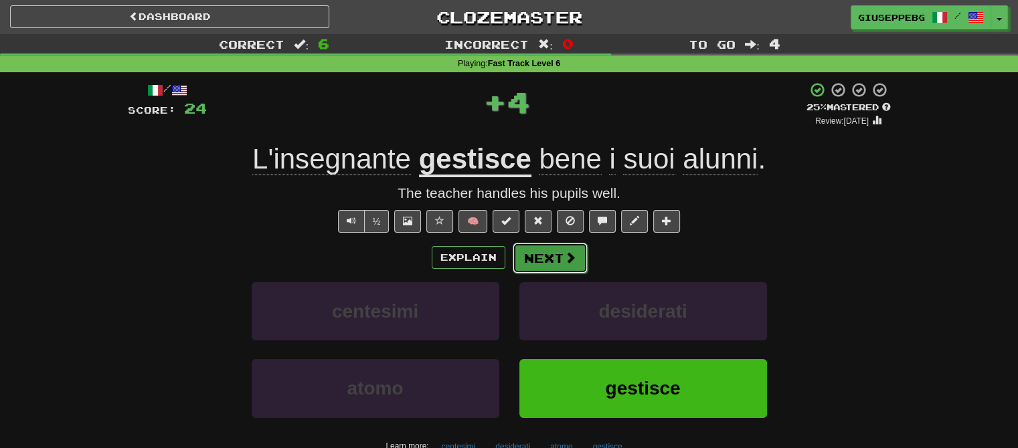
click at [557, 262] on button "Next" at bounding box center [550, 258] width 75 height 31
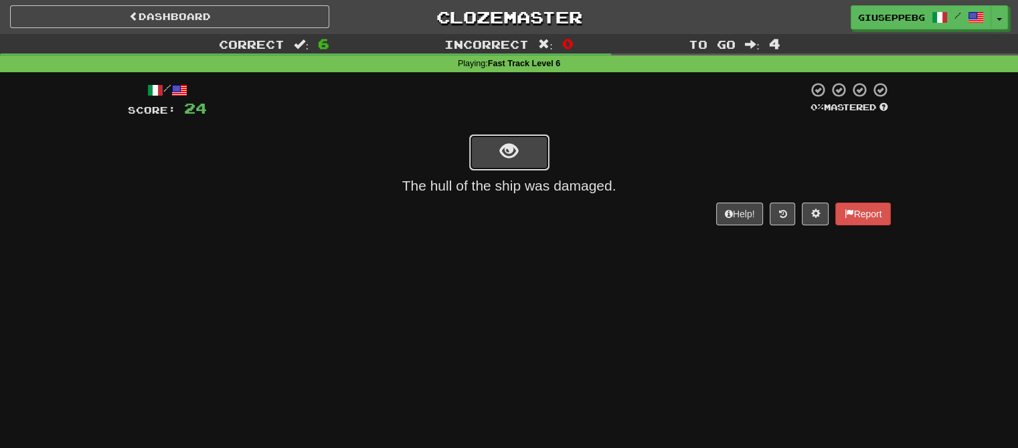
click at [536, 147] on button "show sentence" at bounding box center [509, 153] width 80 height 36
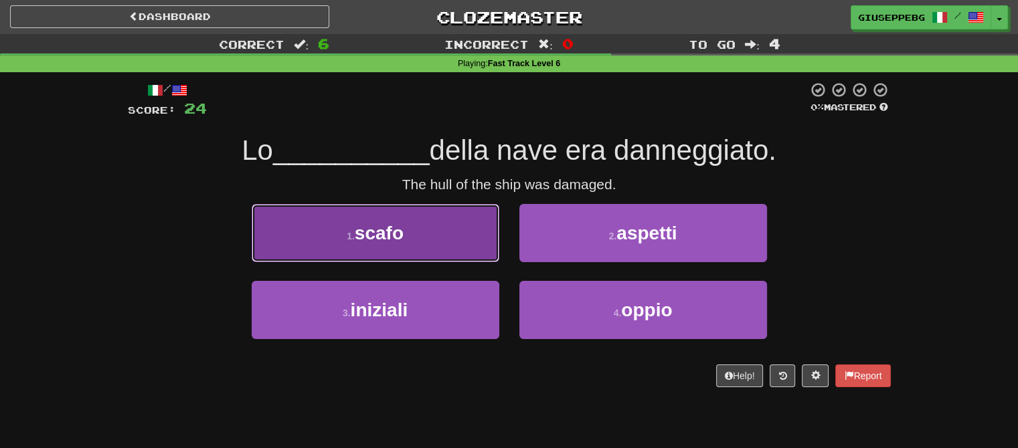
click at [355, 222] on button "1 . scafo" at bounding box center [376, 233] width 248 height 58
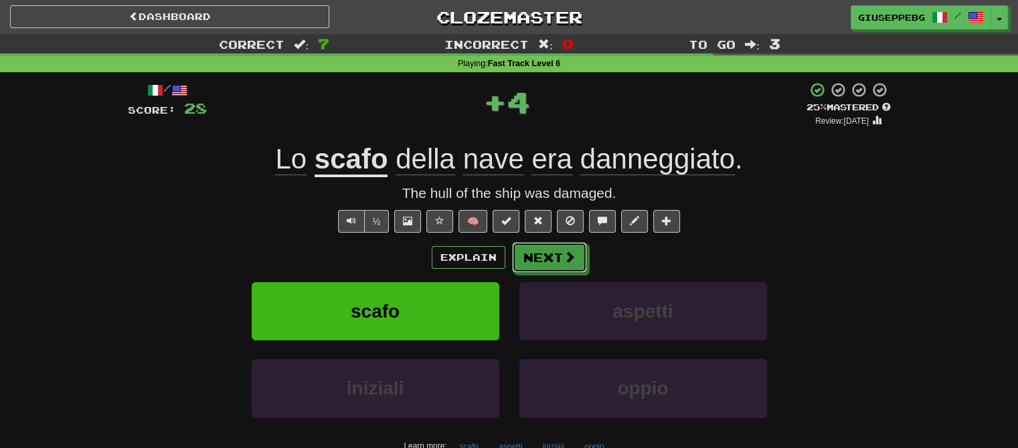
drag, startPoint x: 570, startPoint y: 253, endPoint x: 510, endPoint y: 236, distance: 62.5
click at [568, 251] on span at bounding box center [570, 257] width 12 height 12
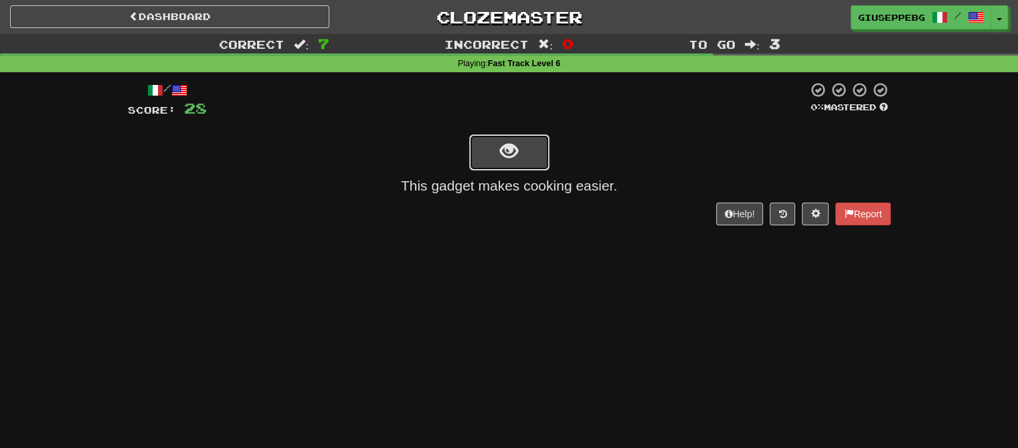
click at [541, 149] on button "show sentence" at bounding box center [509, 153] width 80 height 36
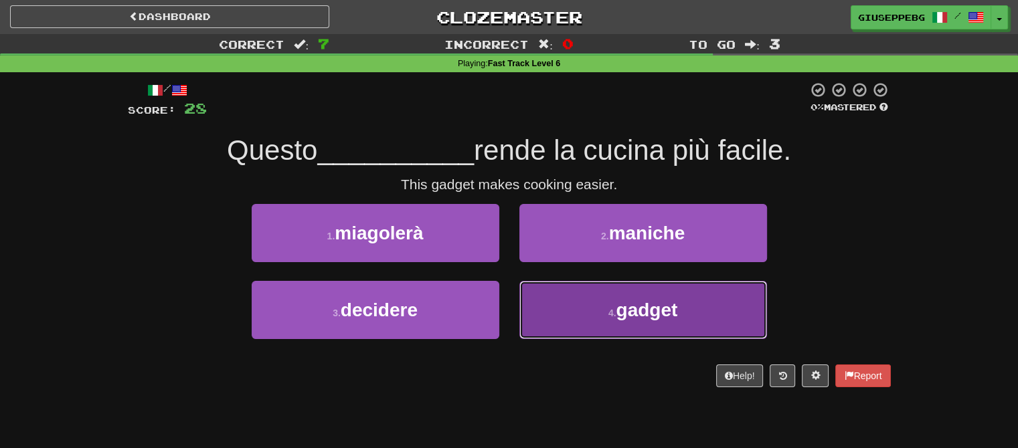
click at [614, 305] on button "4 . gadget" at bounding box center [643, 310] width 248 height 58
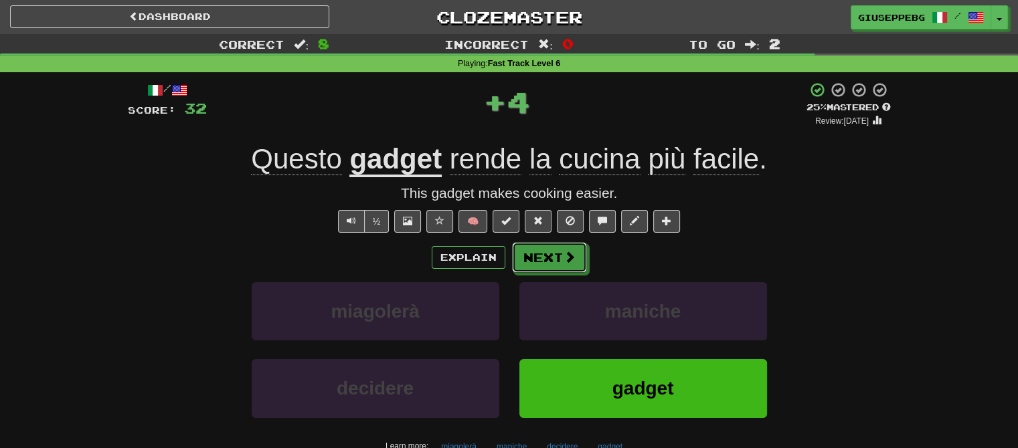
click at [566, 254] on span at bounding box center [570, 257] width 12 height 12
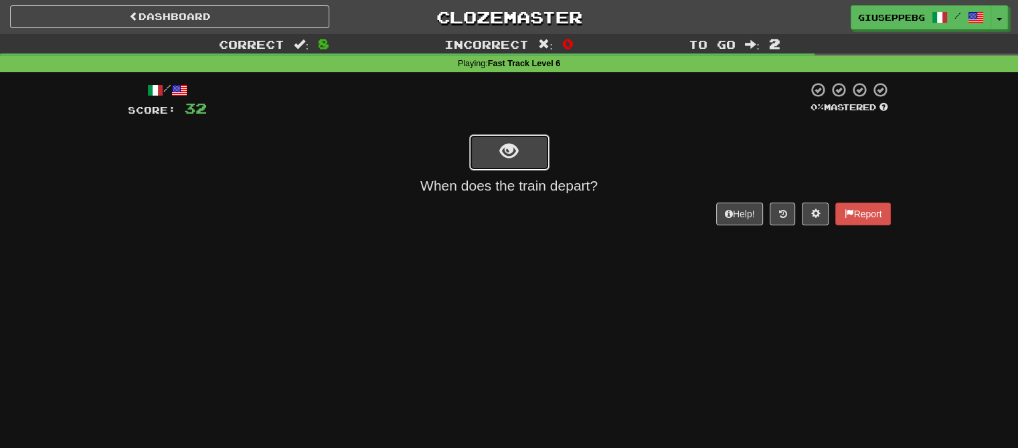
click at [529, 135] on button "show sentence" at bounding box center [509, 153] width 80 height 36
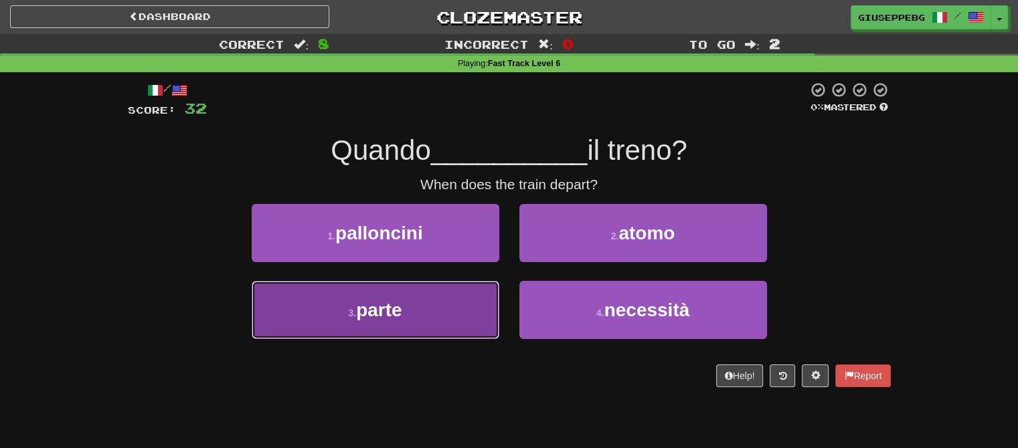
click at [400, 284] on button "3 . parte" at bounding box center [376, 310] width 248 height 58
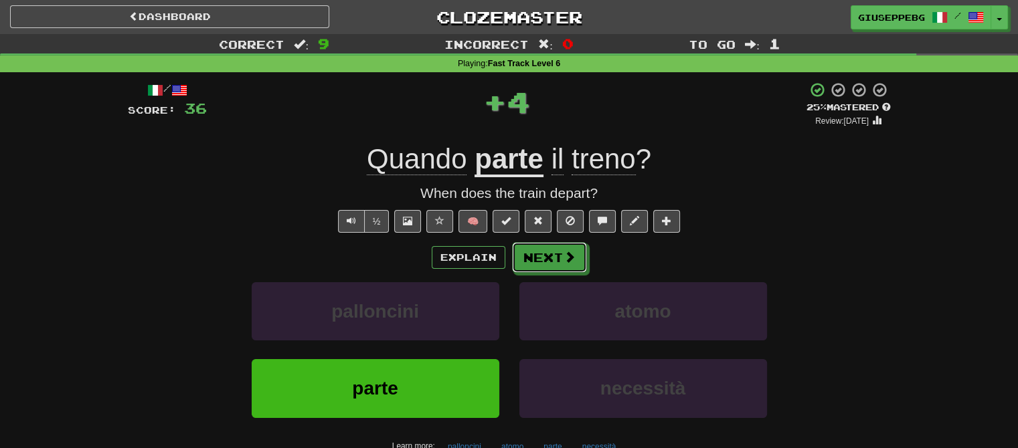
click at [540, 259] on button "Next" at bounding box center [549, 257] width 75 height 31
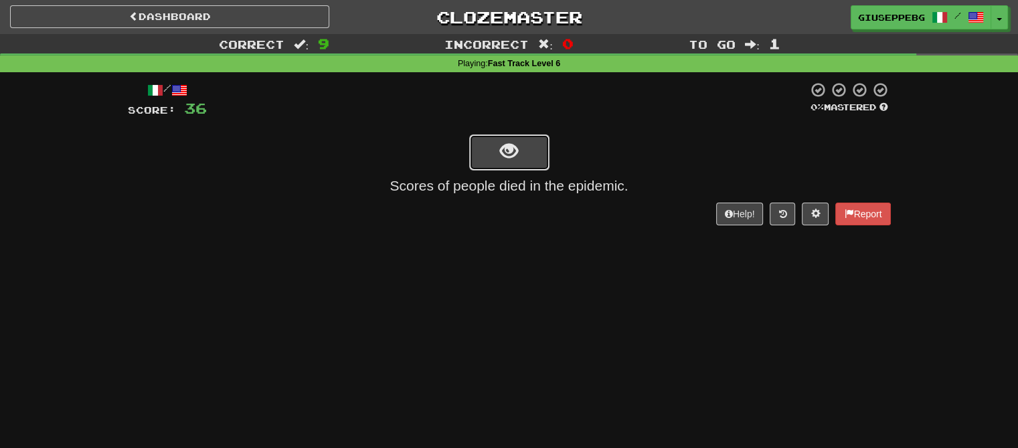
click at [512, 145] on span "show sentence" at bounding box center [509, 152] width 18 height 18
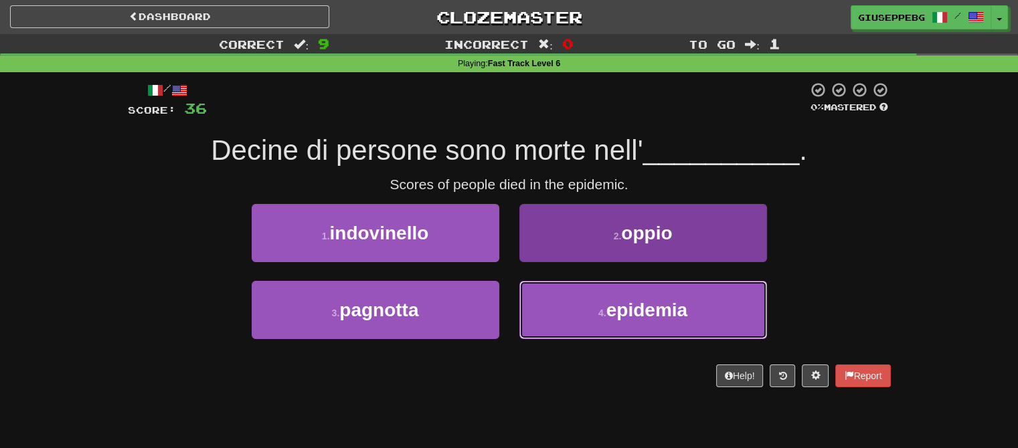
drag, startPoint x: 616, startPoint y: 300, endPoint x: 613, endPoint y: 293, distance: 7.8
click at [615, 300] on span "epidemia" at bounding box center [646, 310] width 81 height 21
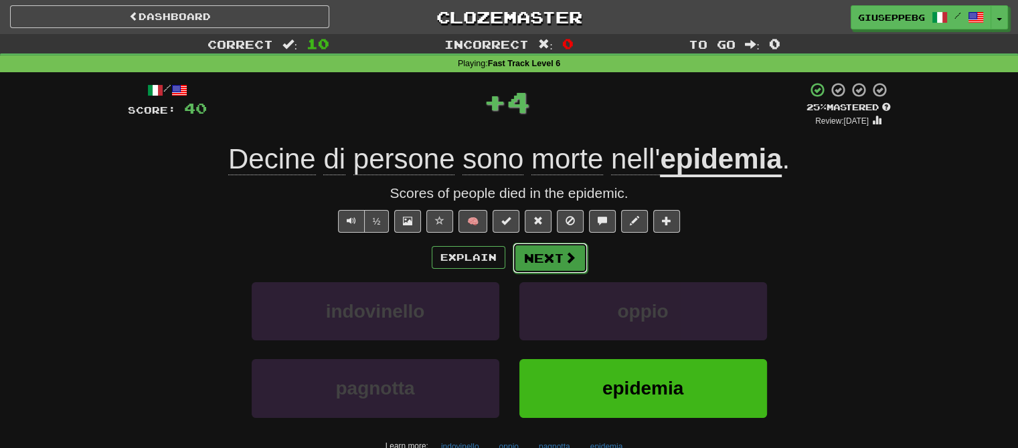
click at [548, 254] on button "Next" at bounding box center [550, 258] width 75 height 31
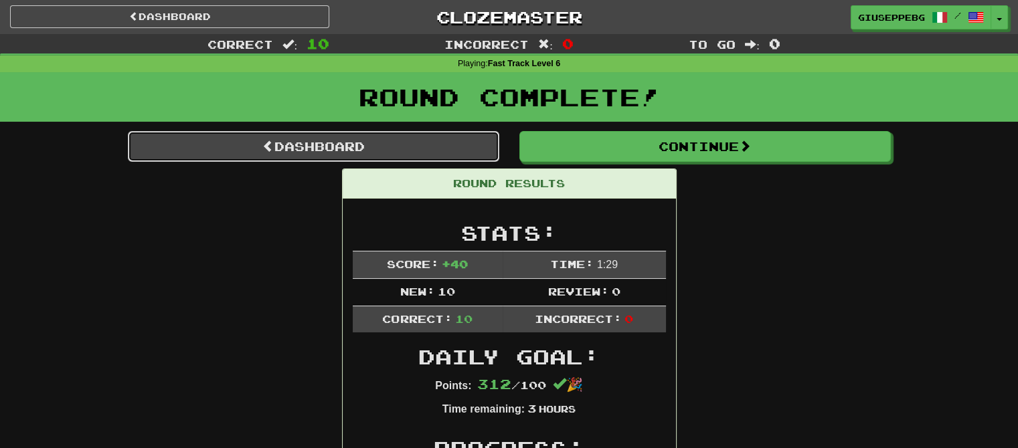
click at [327, 134] on link "Dashboard" at bounding box center [314, 146] width 372 height 31
